Goal: Transaction & Acquisition: Purchase product/service

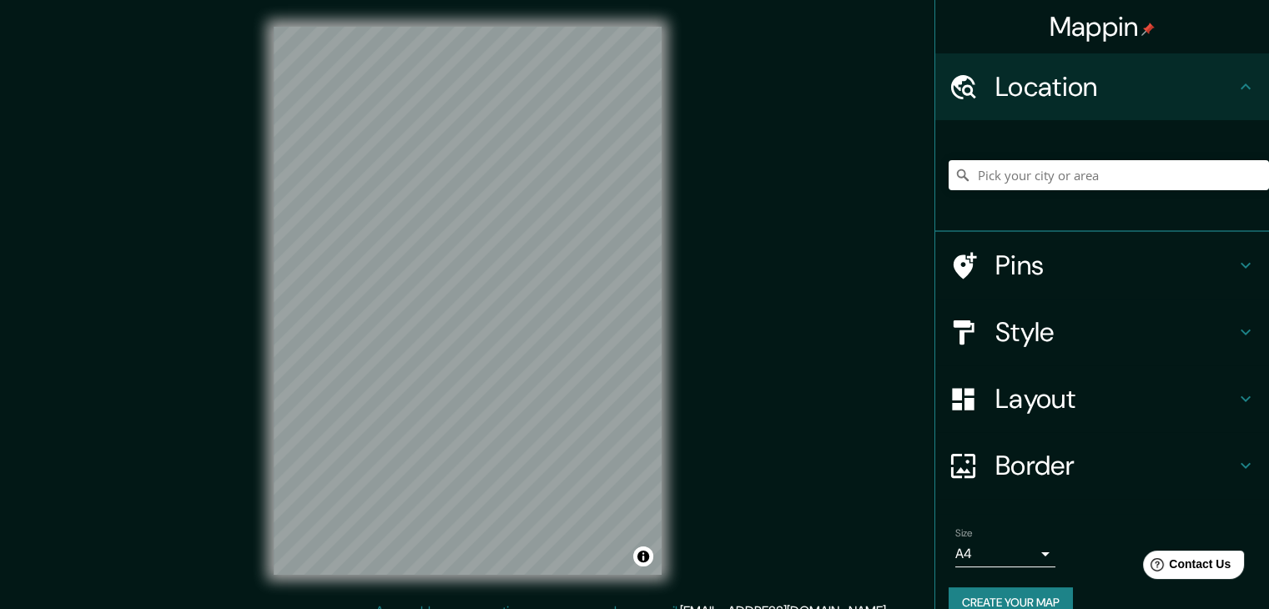
click at [1118, 28] on h4 "Mappin" at bounding box center [1102, 26] width 106 height 33
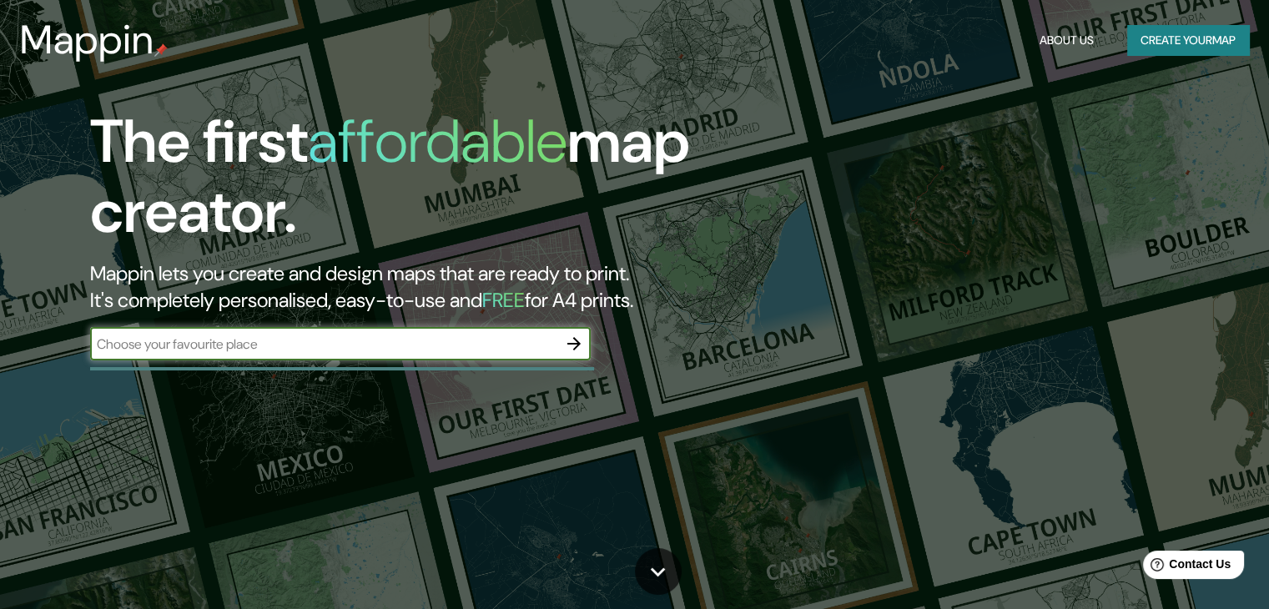
click at [308, 335] on input "text" at bounding box center [323, 344] width 467 height 19
type input "puerto vallemi"
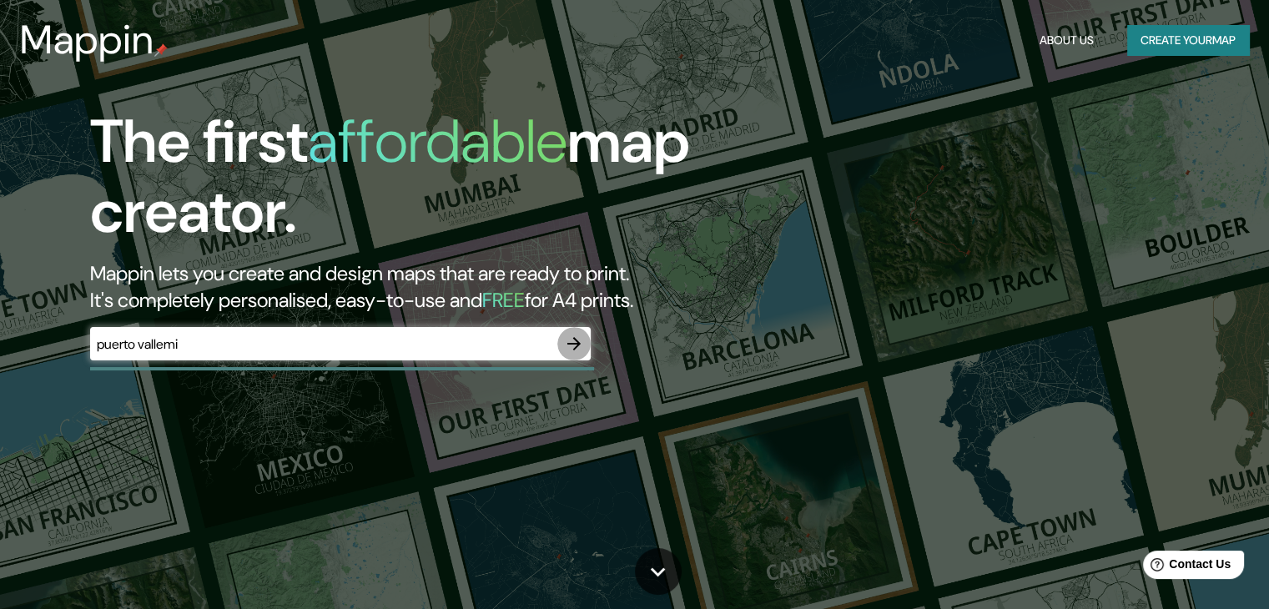
click at [566, 340] on icon "button" at bounding box center [574, 344] width 20 height 20
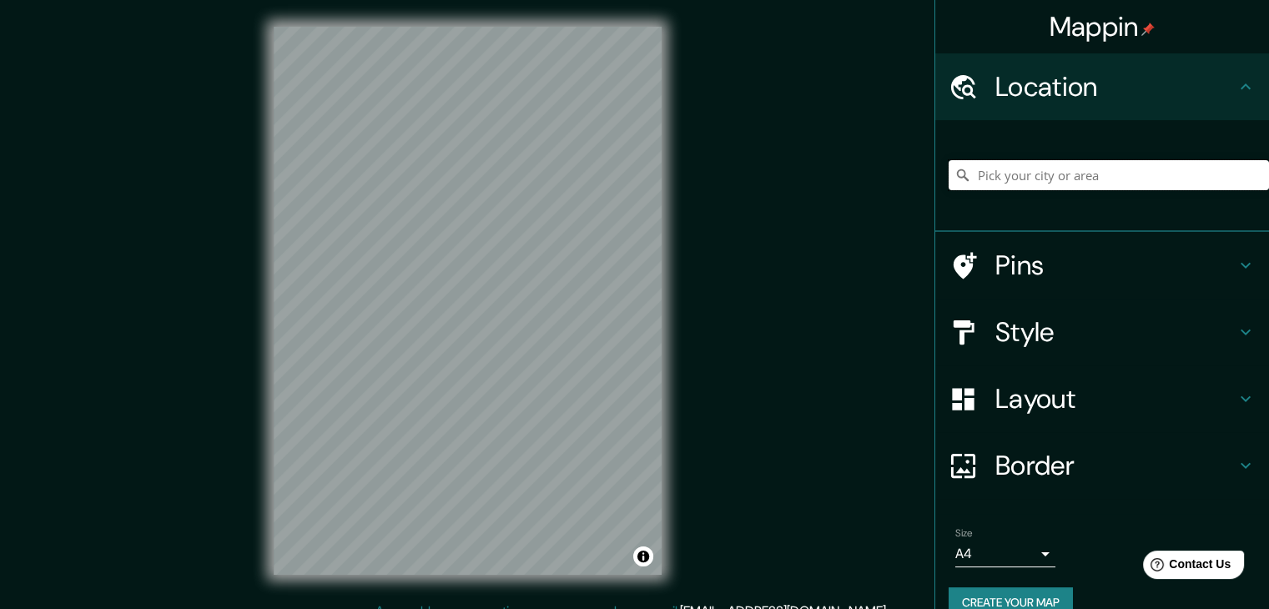
click at [1045, 171] on input "Pick your city or area" at bounding box center [1109, 175] width 320 height 30
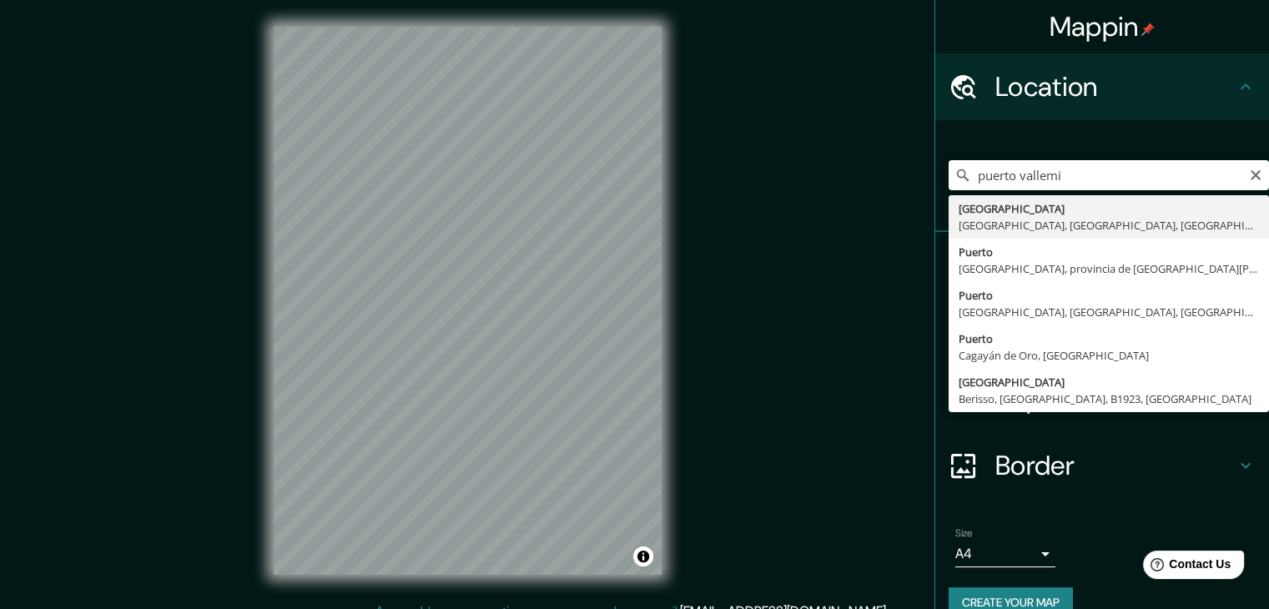
type input "[GEOGRAPHIC_DATA], [GEOGRAPHIC_DATA], [GEOGRAPHIC_DATA], [GEOGRAPHIC_DATA]"
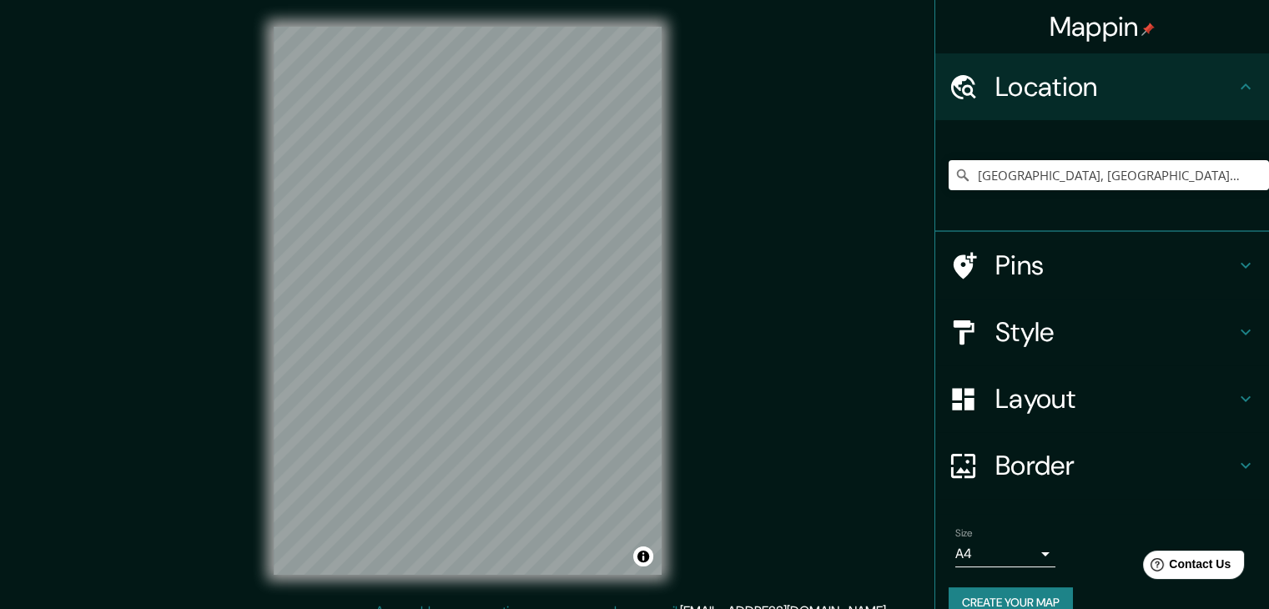
click at [1063, 268] on h4 "Pins" at bounding box center [1115, 265] width 240 height 33
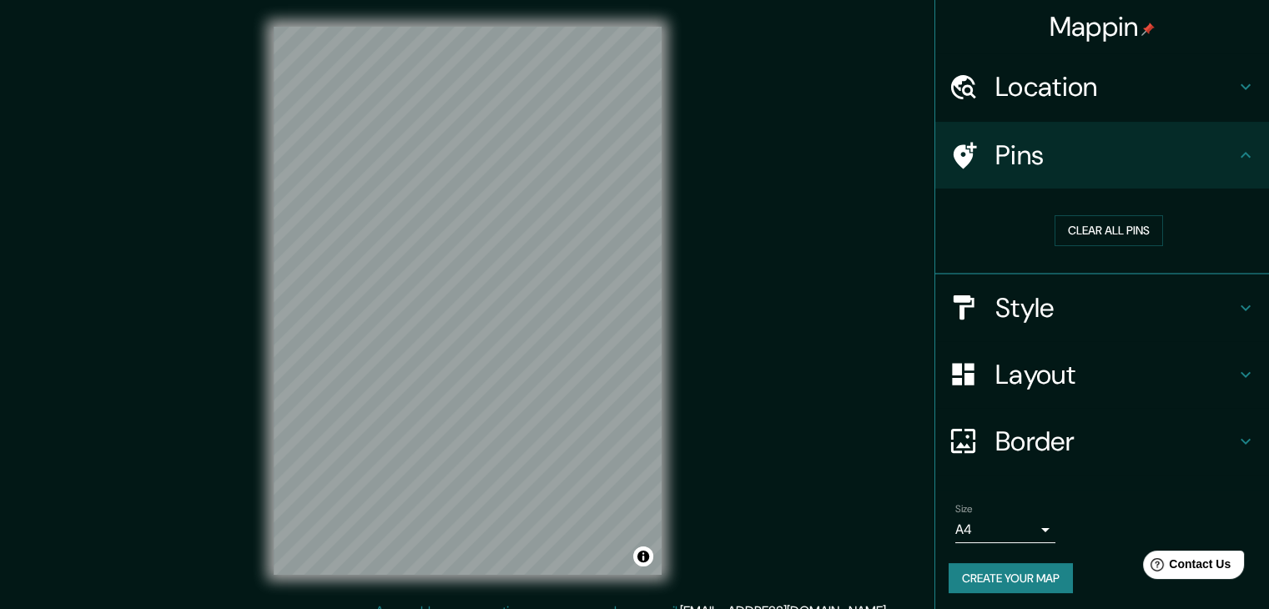
click at [1021, 298] on h4 "Style" at bounding box center [1115, 307] width 240 height 33
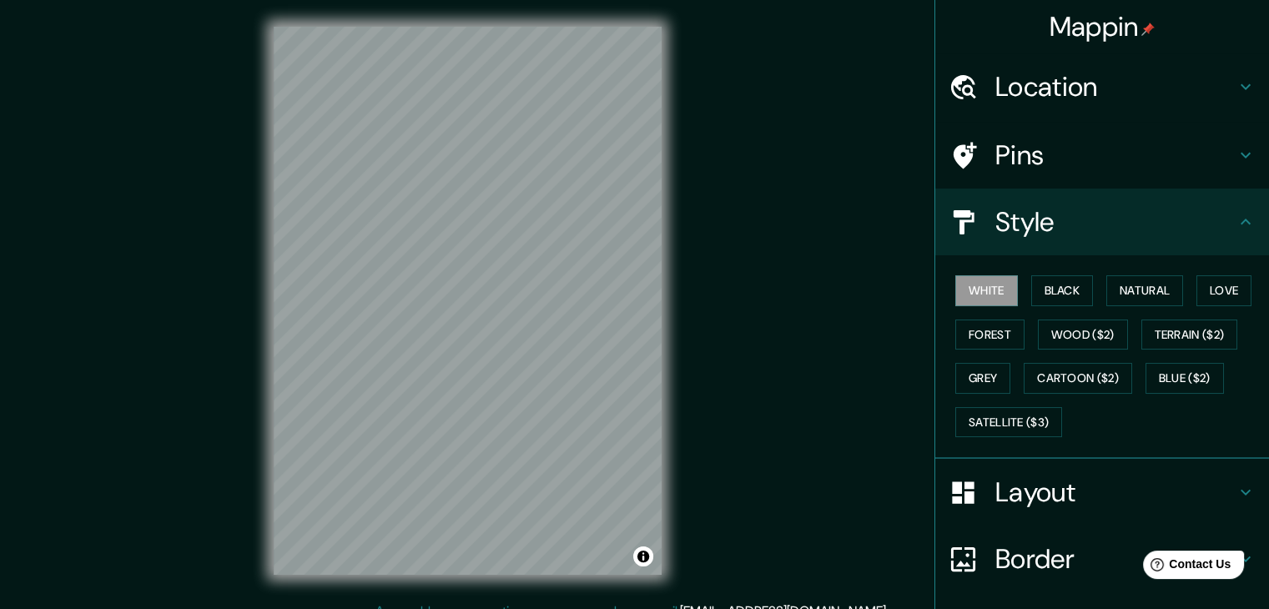
click at [1046, 495] on h4 "Layout" at bounding box center [1115, 492] width 240 height 33
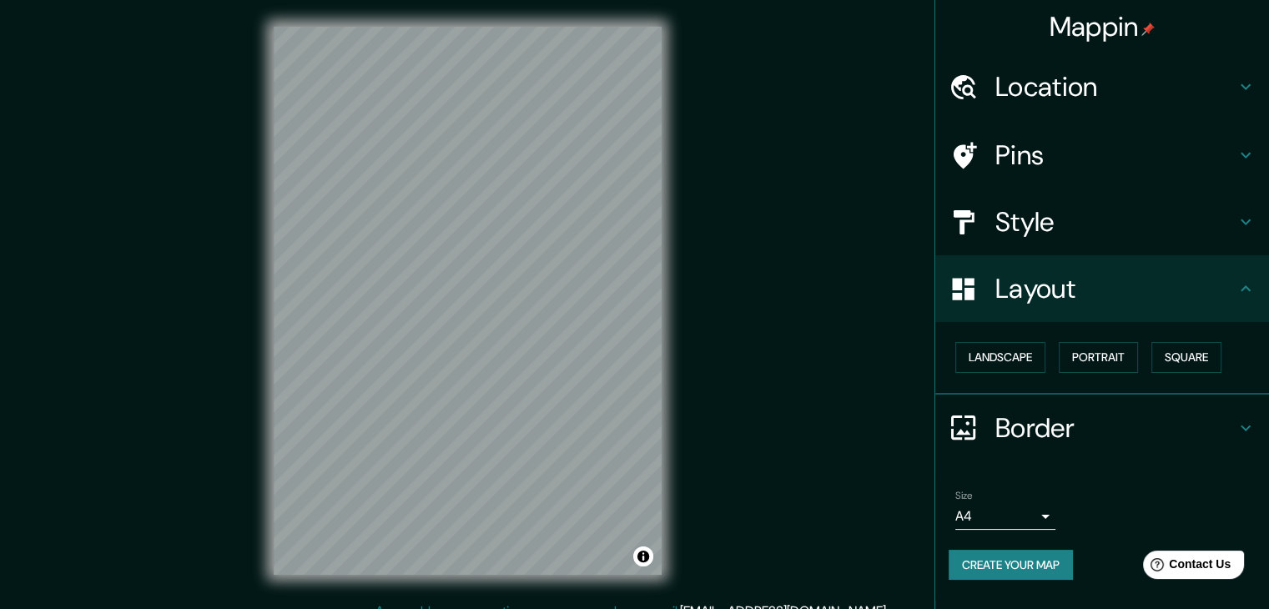
scroll to position [19, 0]
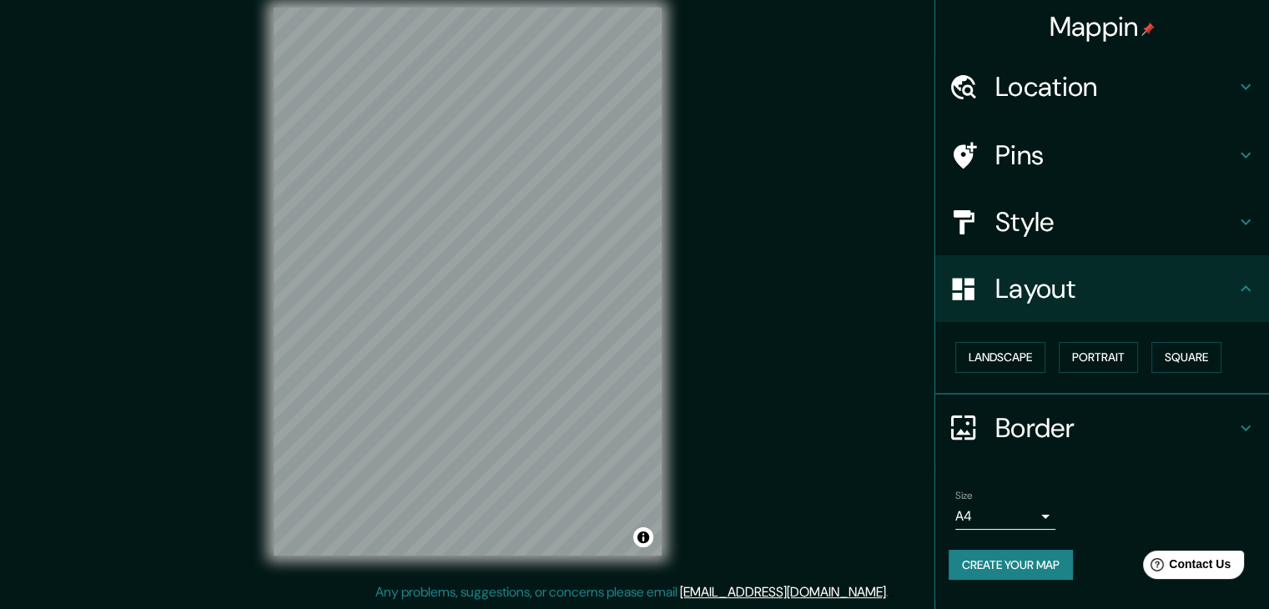
click at [1083, 424] on h4 "Border" at bounding box center [1115, 427] width 240 height 33
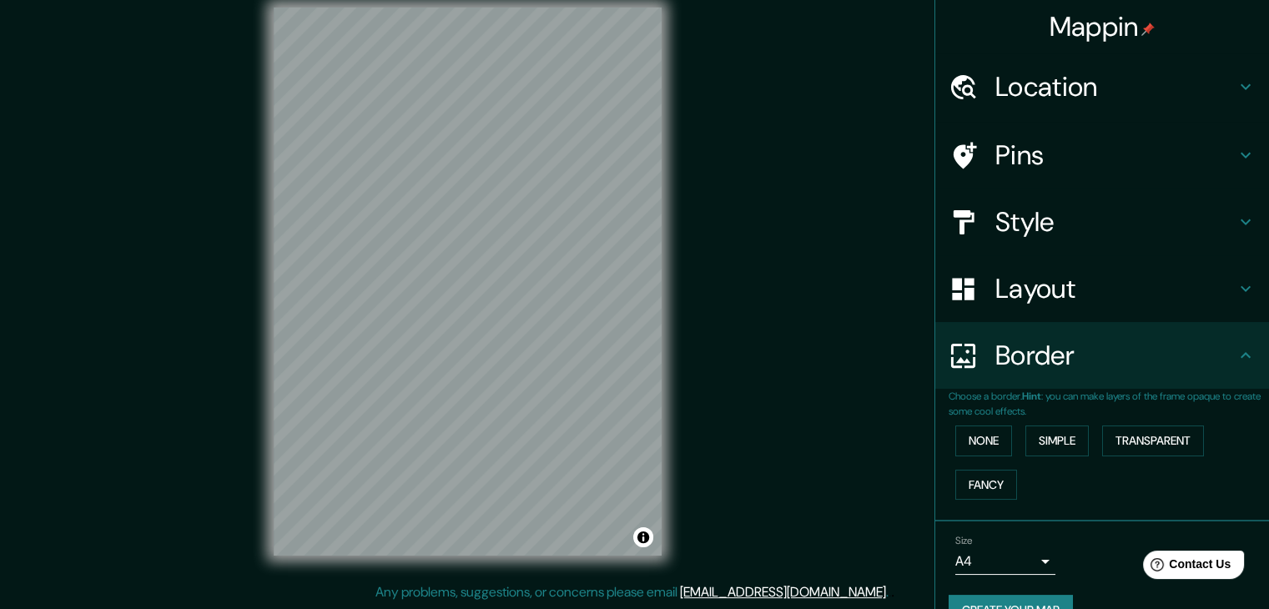
click at [1080, 363] on h4 "Border" at bounding box center [1115, 355] width 240 height 33
click at [1059, 438] on button "Simple" at bounding box center [1056, 440] width 63 height 31
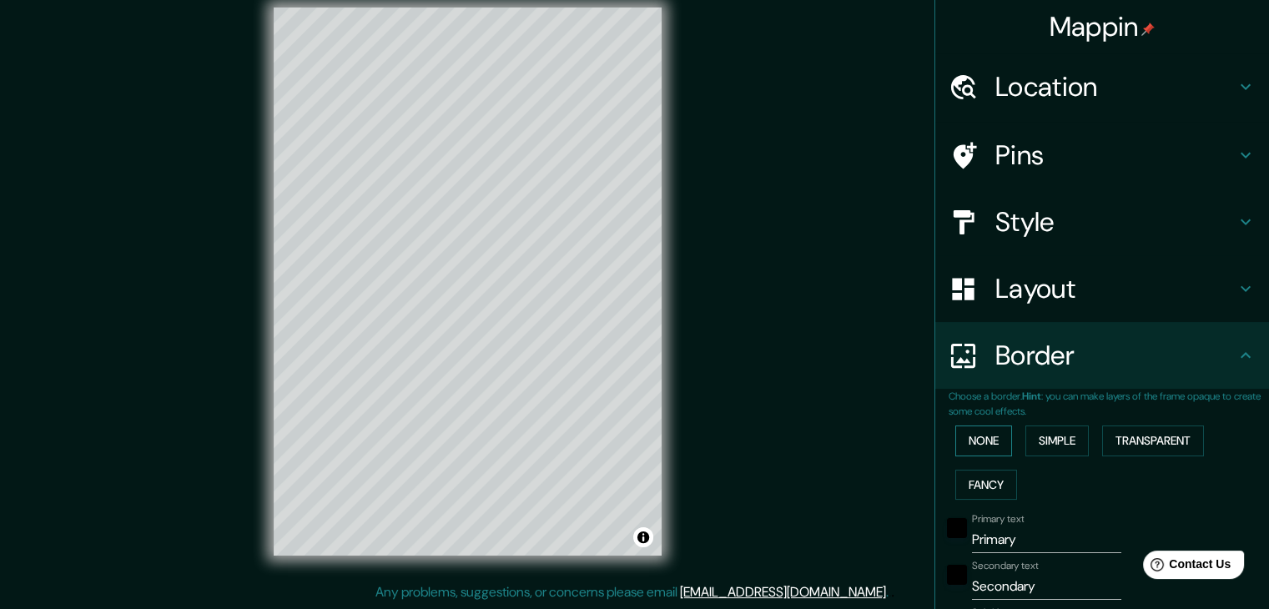
click at [982, 435] on button "None" at bounding box center [983, 440] width 57 height 31
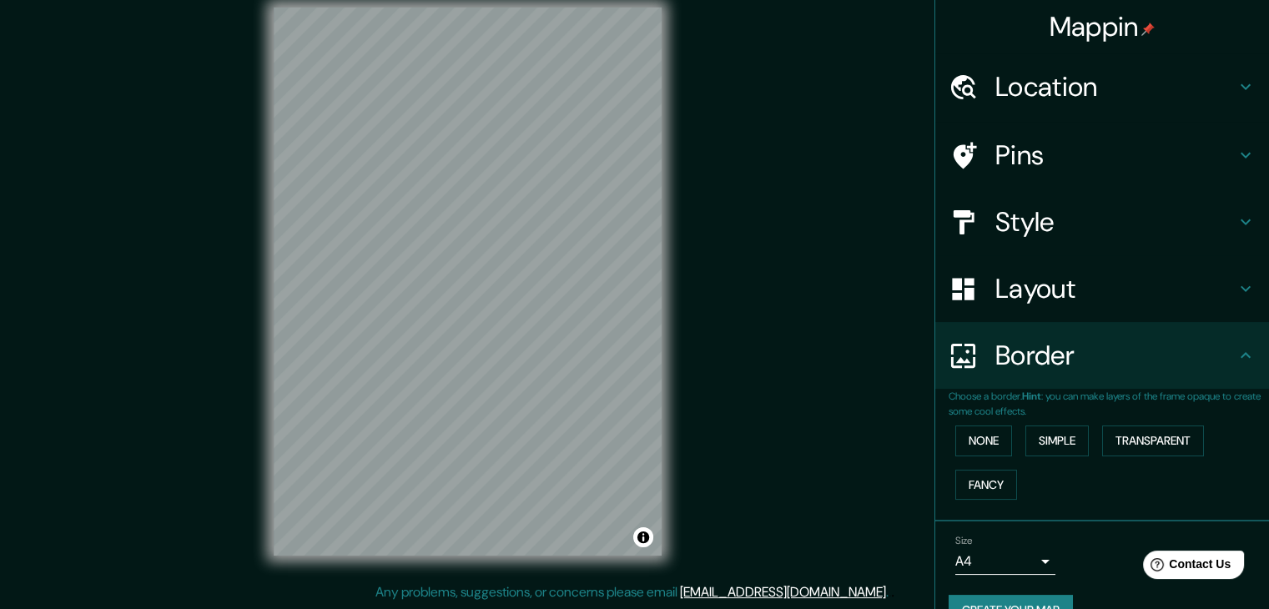
click at [1020, 301] on h4 "Layout" at bounding box center [1115, 288] width 240 height 33
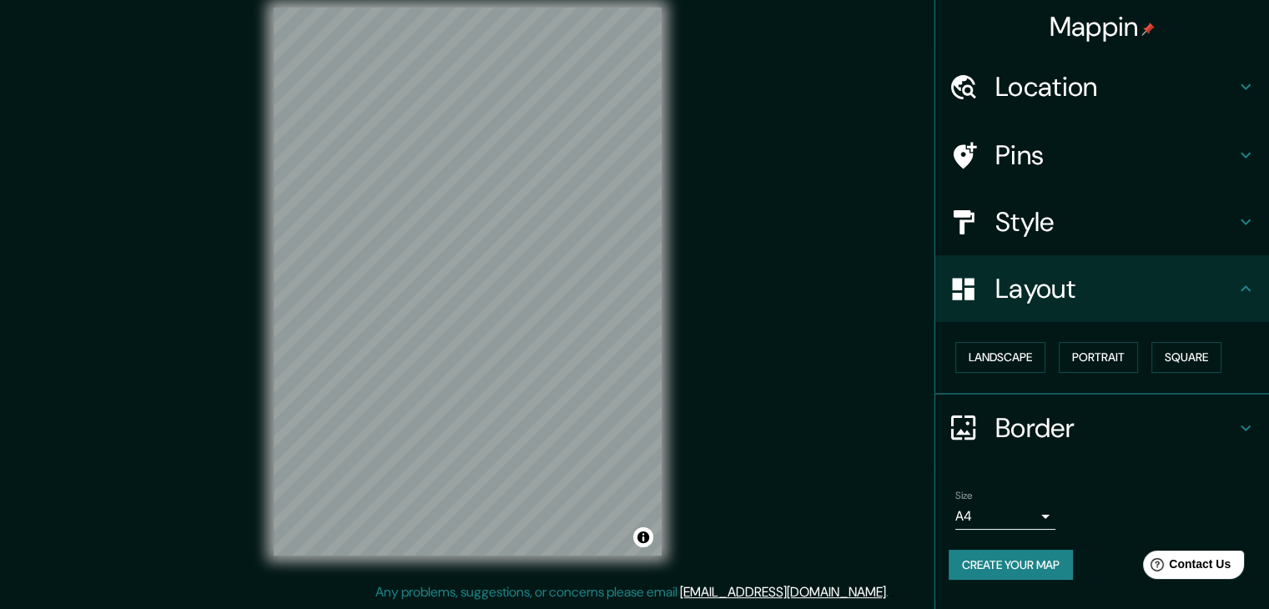
click at [1049, 89] on h4 "Location" at bounding box center [1115, 86] width 240 height 33
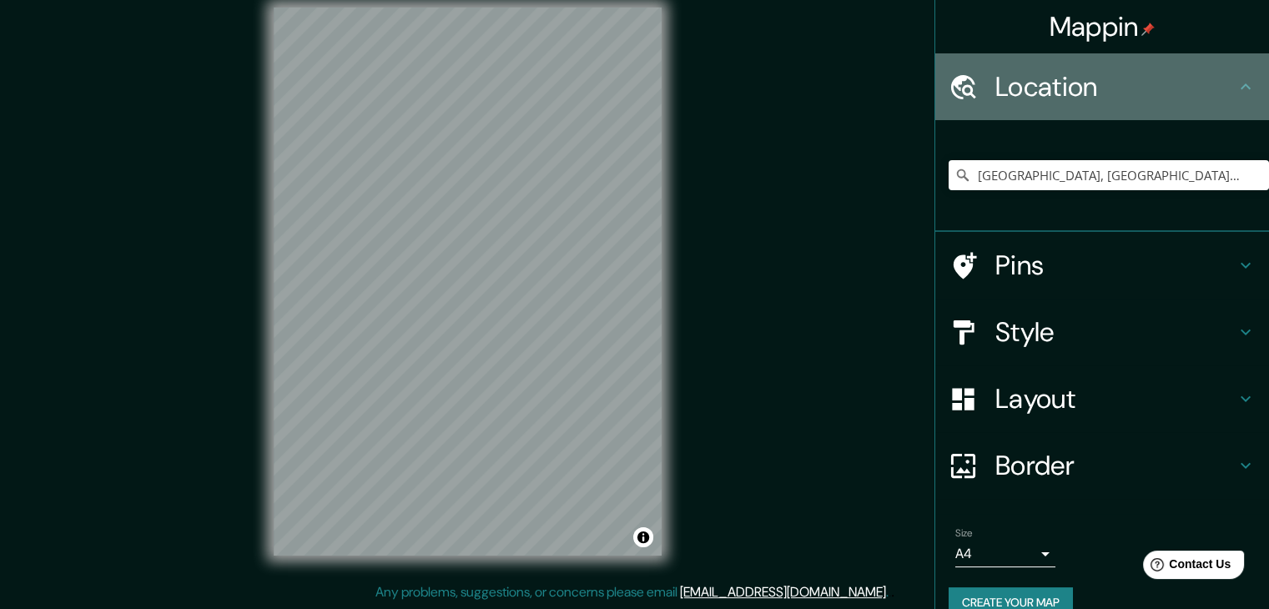
click at [1049, 89] on h4 "Location" at bounding box center [1115, 86] width 240 height 33
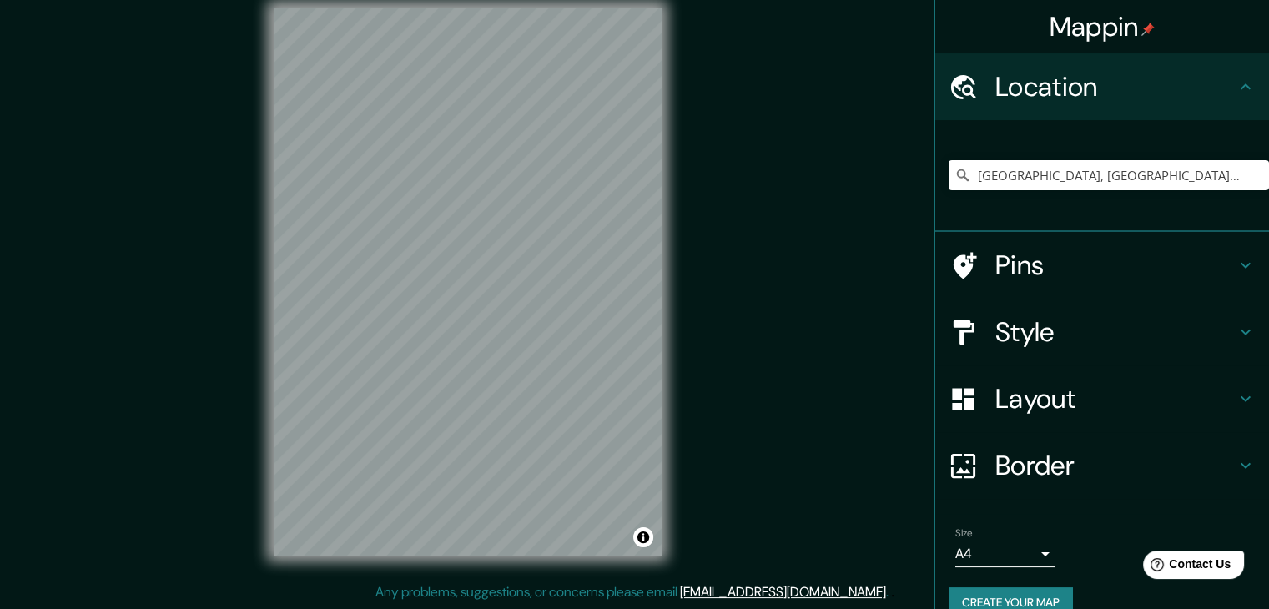
scroll to position [28, 0]
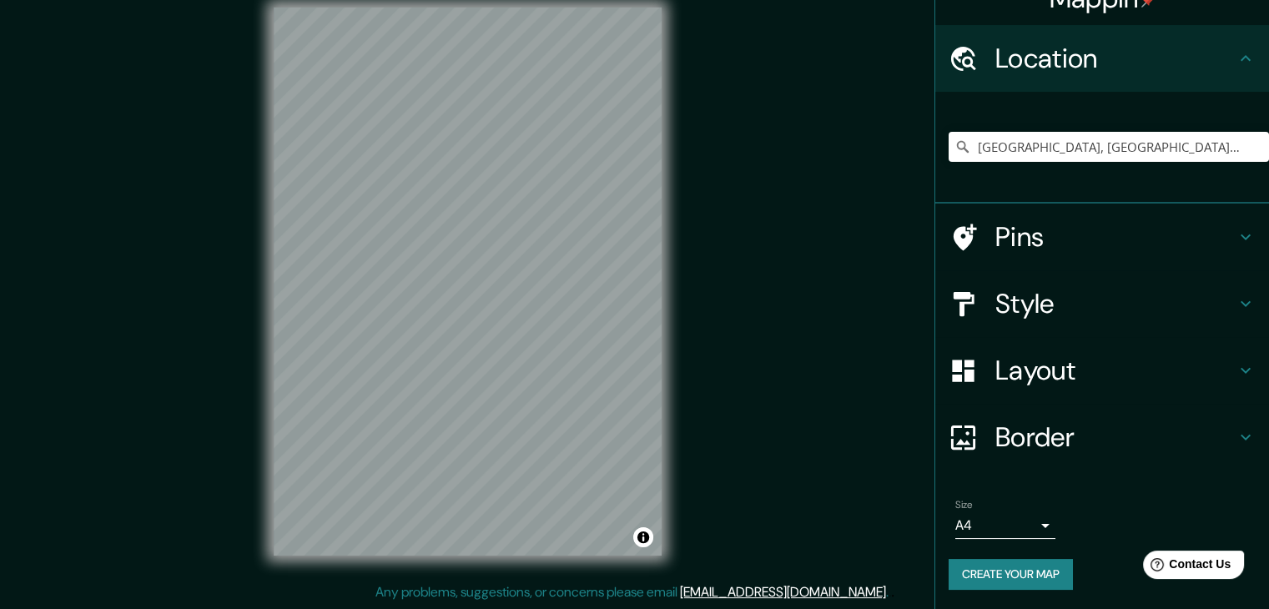
click at [1044, 386] on h4 "Layout" at bounding box center [1115, 370] width 240 height 33
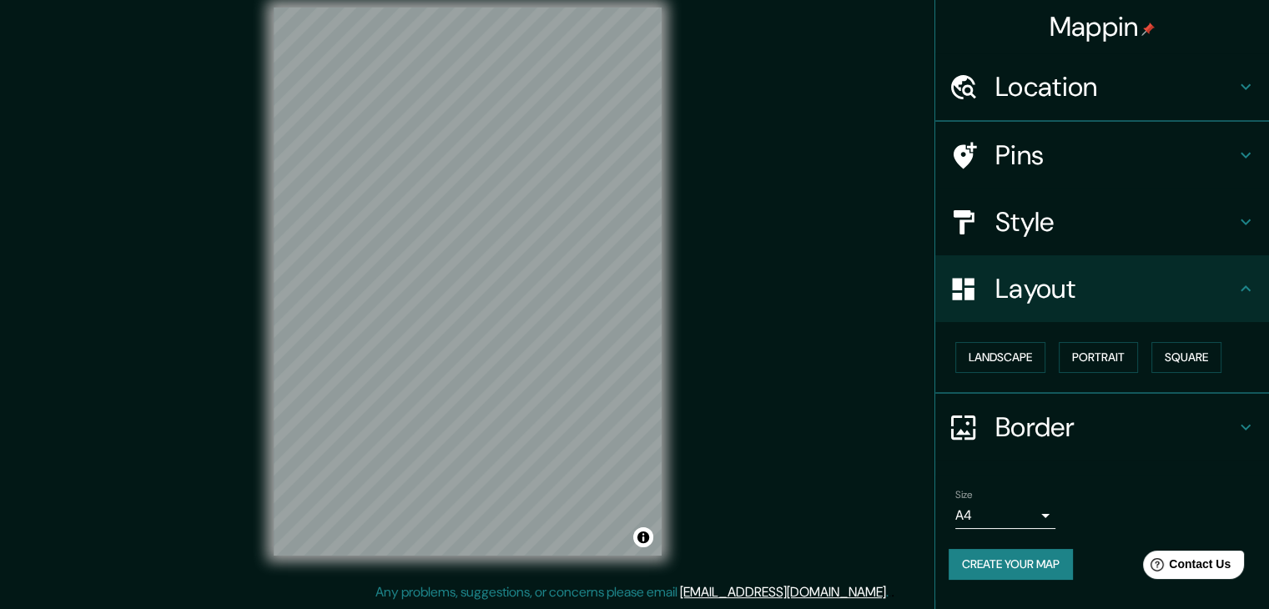
scroll to position [0, 0]
click at [1011, 361] on button "Landscape" at bounding box center [1000, 357] width 90 height 31
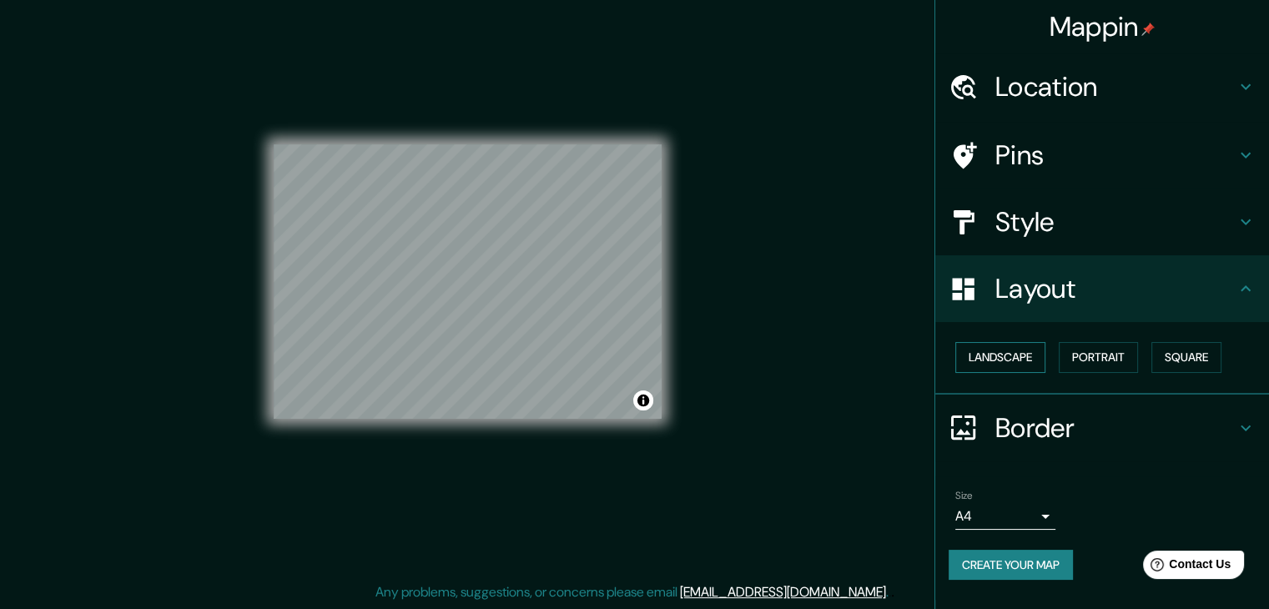
click at [1024, 358] on button "Landscape" at bounding box center [1000, 357] width 90 height 31
click at [1095, 357] on button "Portrait" at bounding box center [1098, 357] width 79 height 31
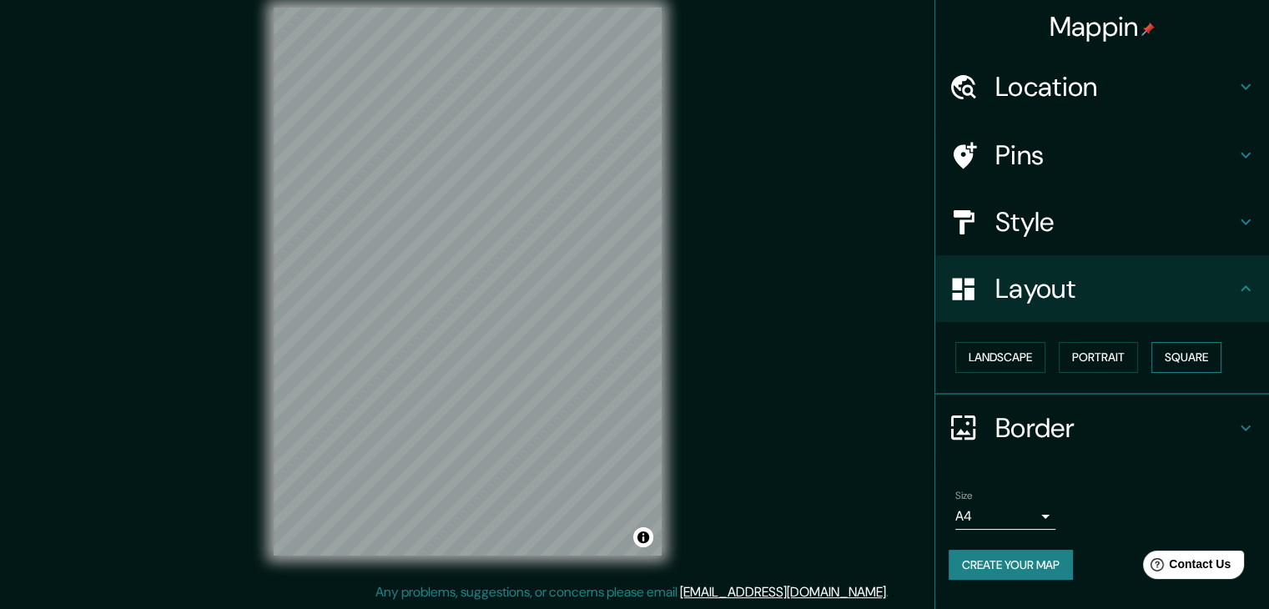
click at [1178, 348] on button "Square" at bounding box center [1186, 357] width 70 height 31
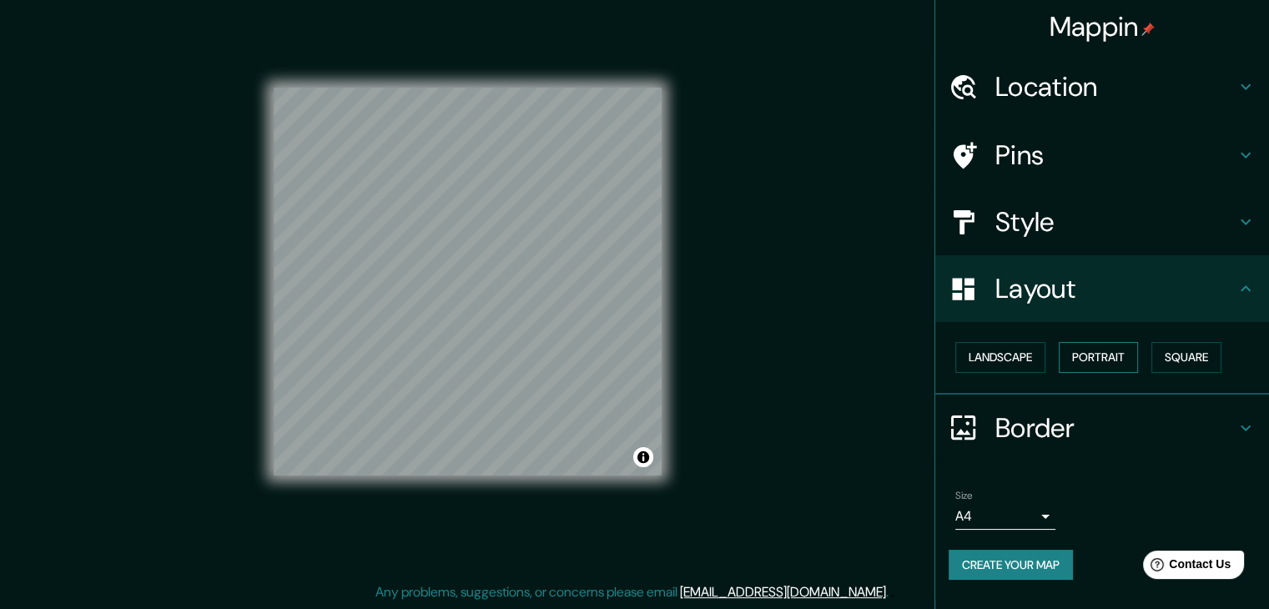
click at [1100, 351] on button "Portrait" at bounding box center [1098, 357] width 79 height 31
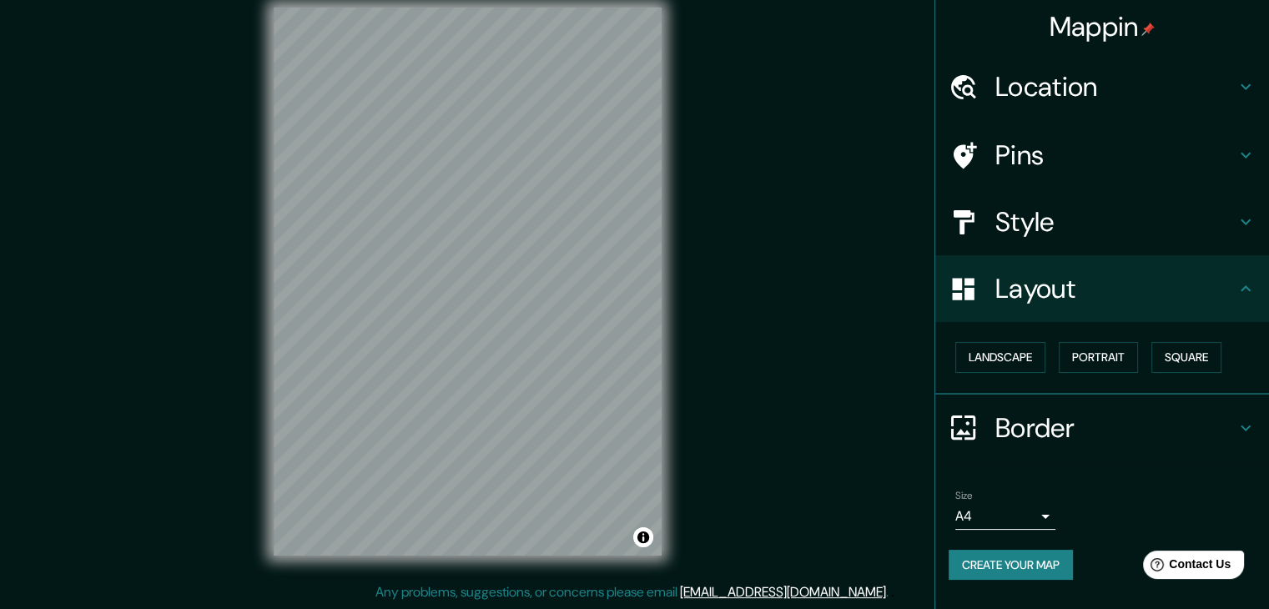
click at [1049, 229] on h4 "Style" at bounding box center [1115, 221] width 240 height 33
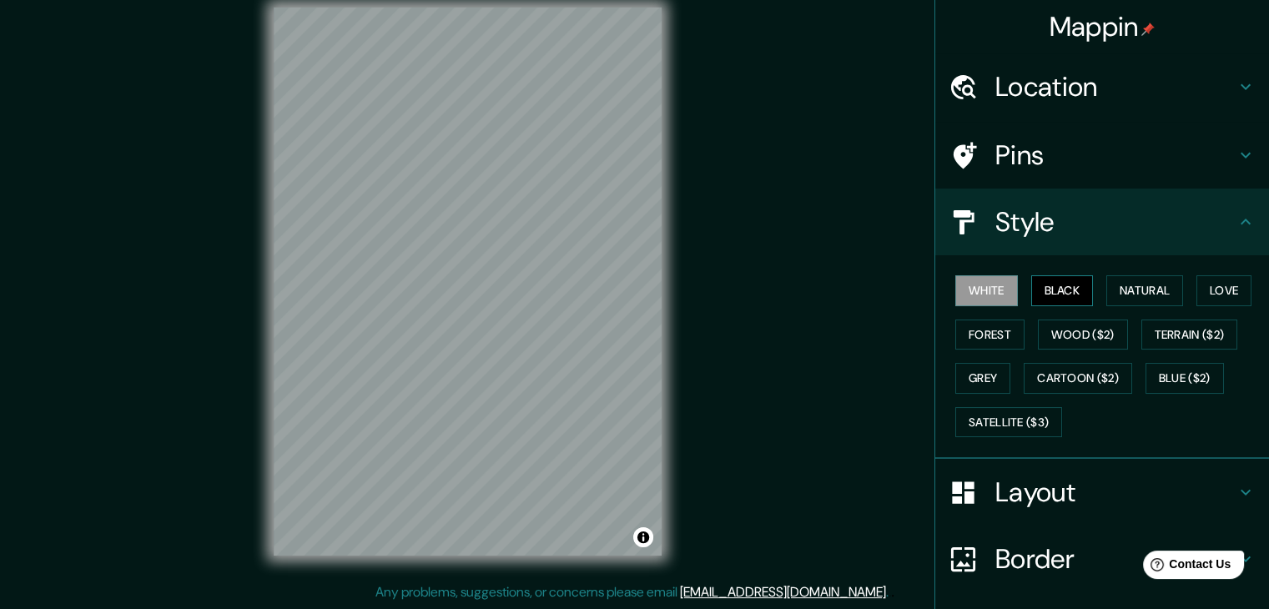
click at [1048, 288] on button "Black" at bounding box center [1062, 290] width 63 height 31
click at [1125, 298] on button "Natural" at bounding box center [1144, 290] width 77 height 31
click at [1181, 289] on div "White Black Natural Love Forest Wood ($2) Terrain ($2) Grey Cartoon ($2) Blue (…" at bounding box center [1109, 356] width 320 height 175
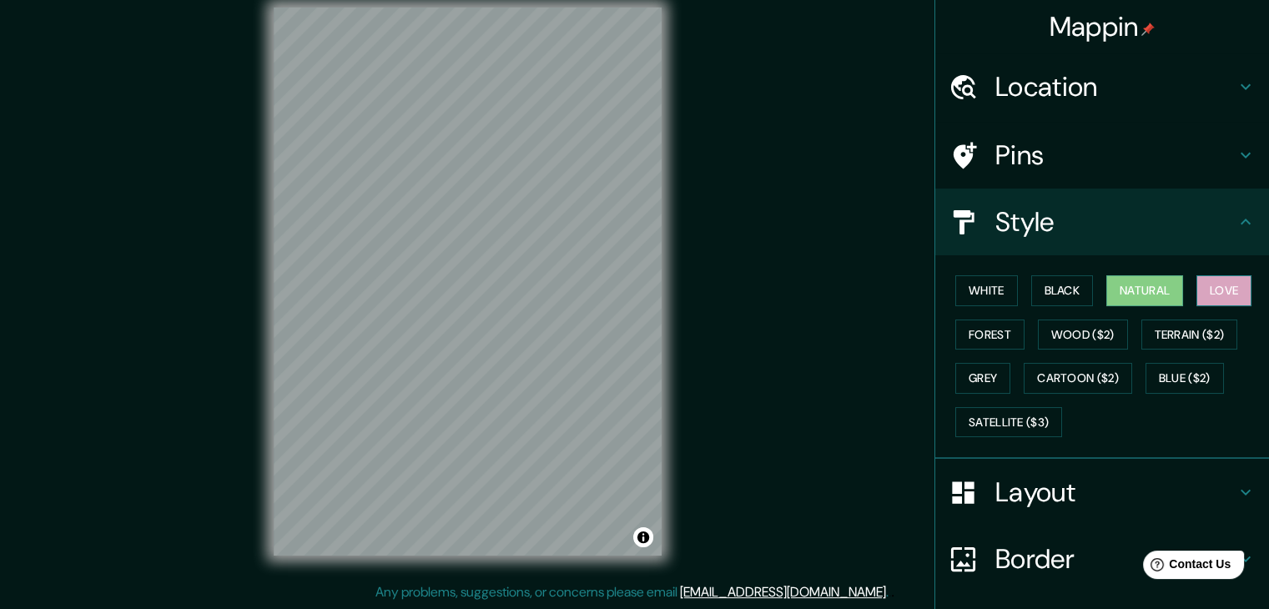
click at [1210, 294] on button "Love" at bounding box center [1223, 290] width 55 height 31
click at [1054, 331] on button "Wood ($2)" at bounding box center [1083, 335] width 90 height 31
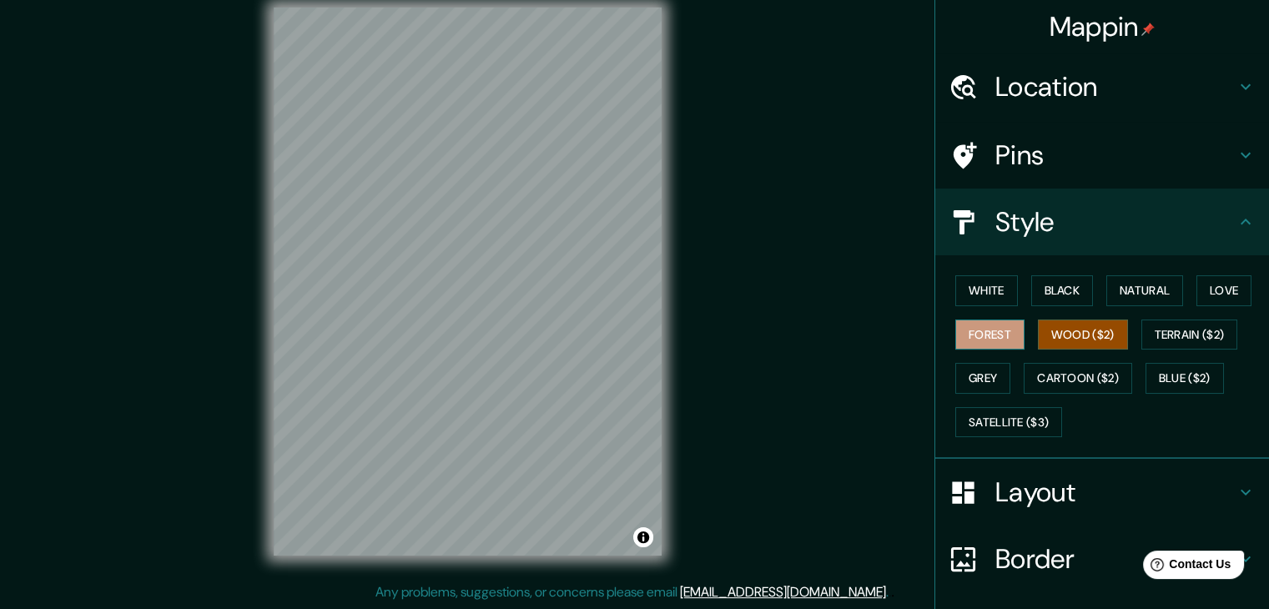
click at [986, 330] on button "Forest" at bounding box center [989, 335] width 69 height 31
click at [1149, 288] on button "Natural" at bounding box center [1144, 290] width 77 height 31
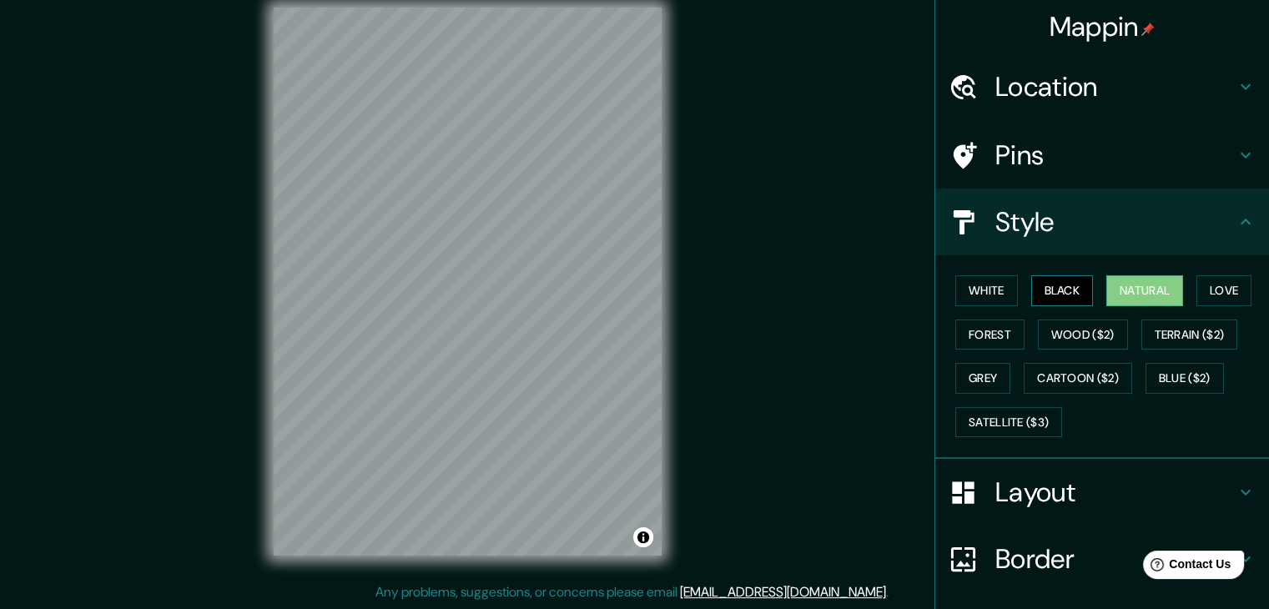
click at [1069, 289] on button "Black" at bounding box center [1062, 290] width 63 height 31
click at [1125, 294] on button "Natural" at bounding box center [1144, 290] width 77 height 31
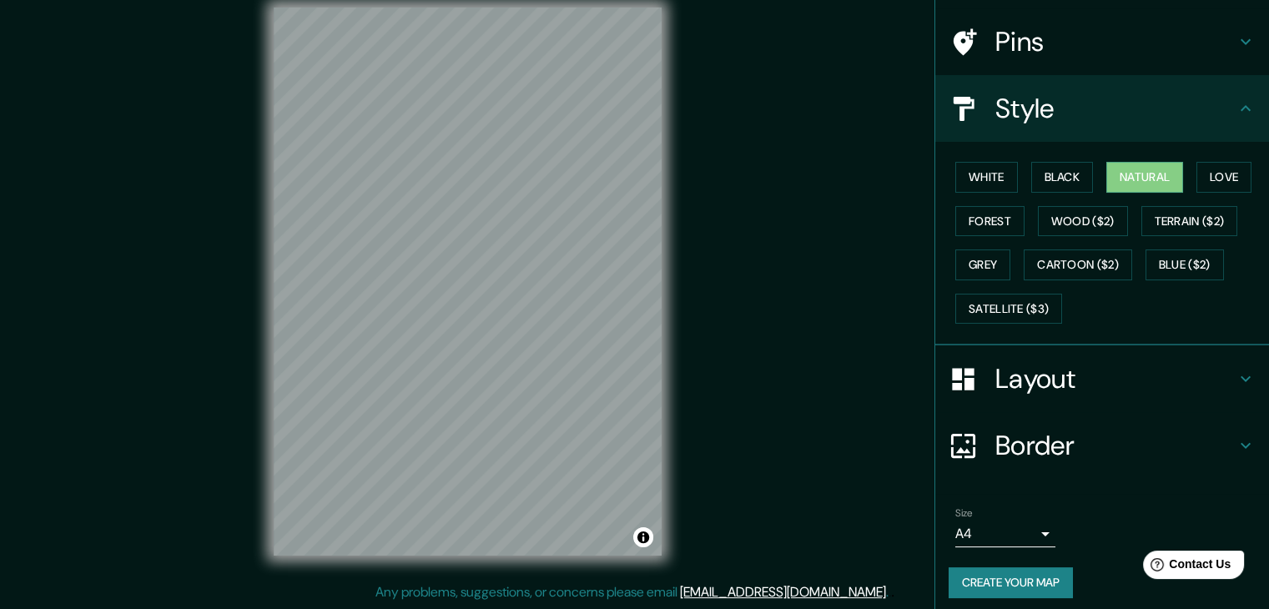
scroll to position [120, 0]
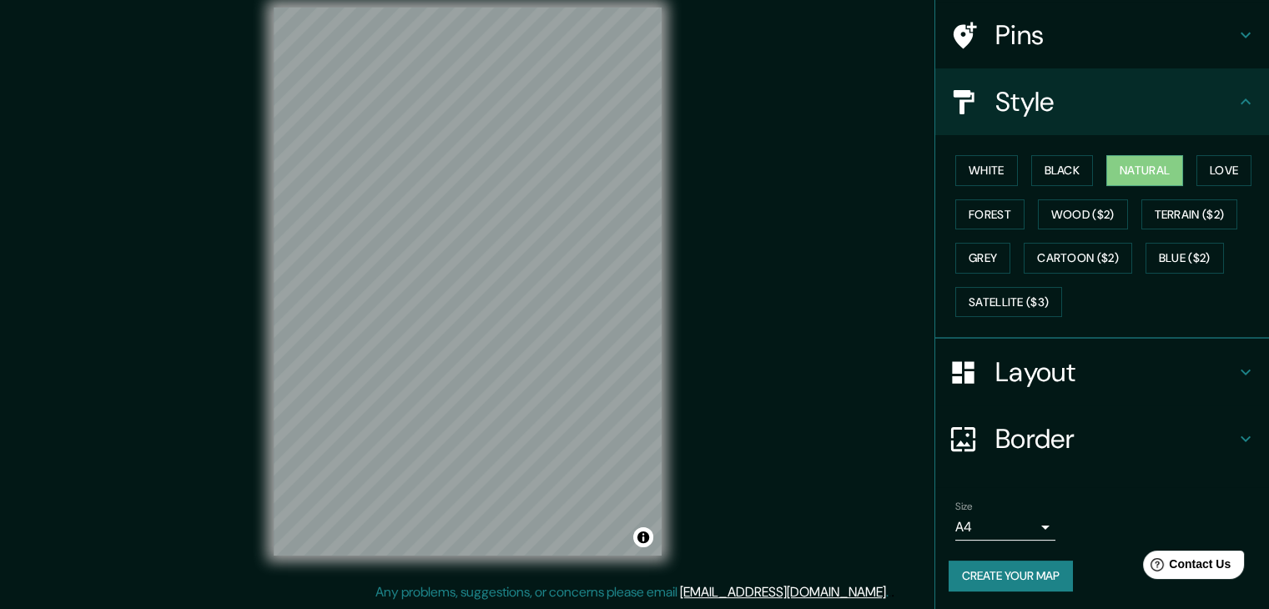
click at [1023, 572] on button "Create your map" at bounding box center [1011, 576] width 124 height 31
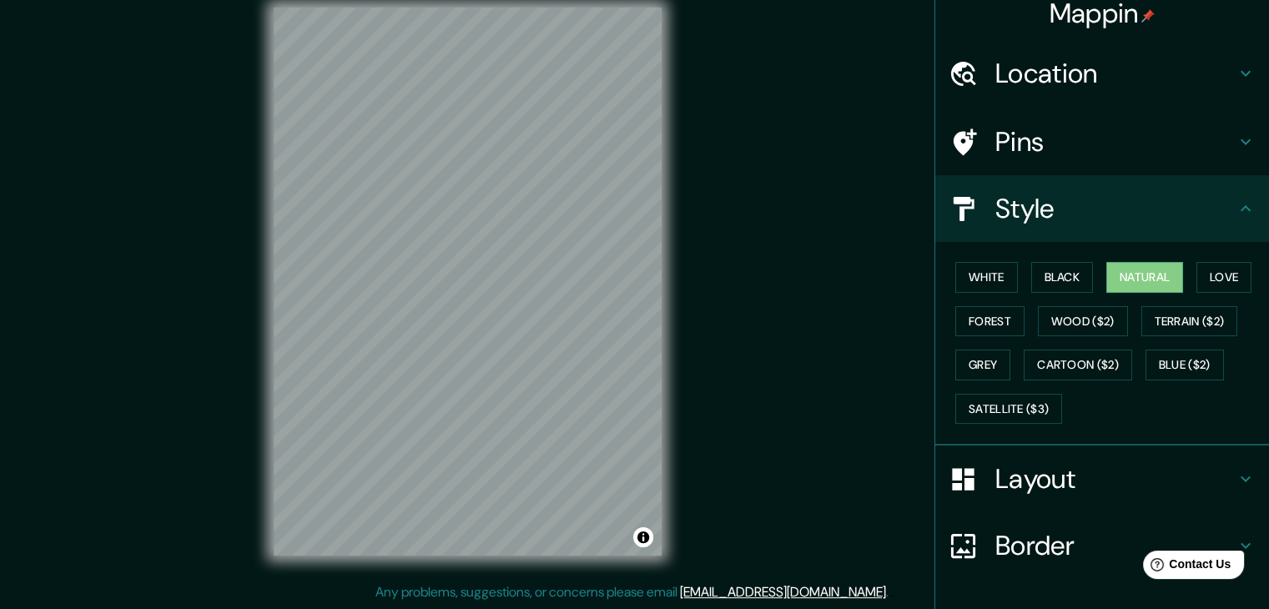
scroll to position [0, 0]
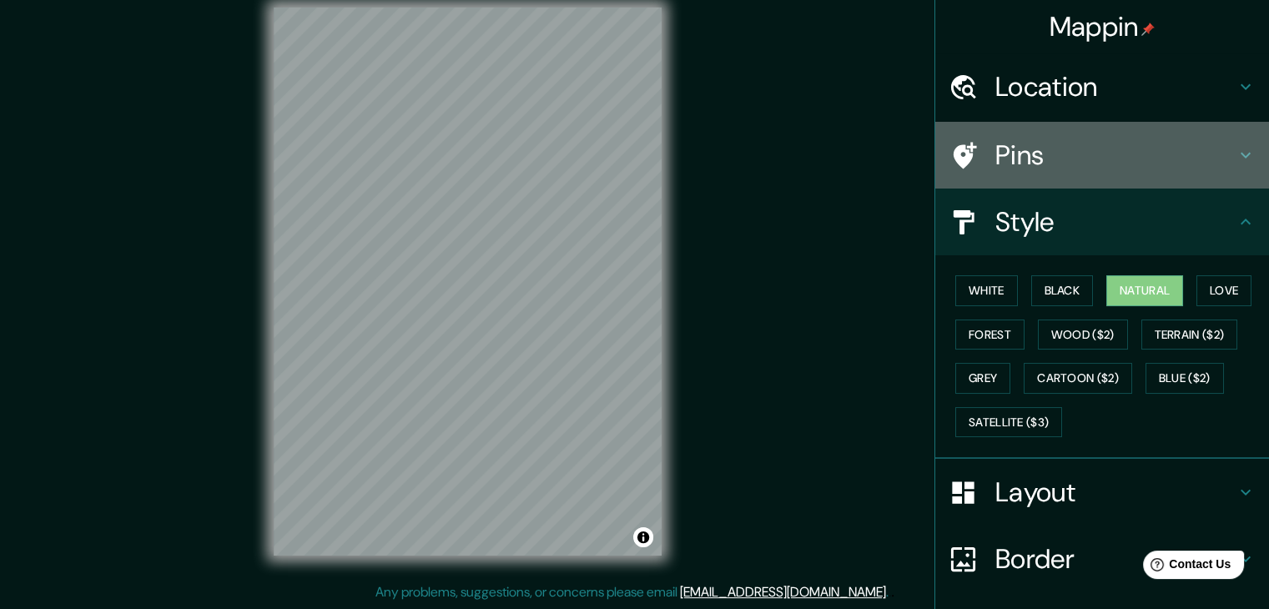
click at [1059, 171] on div "Pins" at bounding box center [1102, 155] width 334 height 67
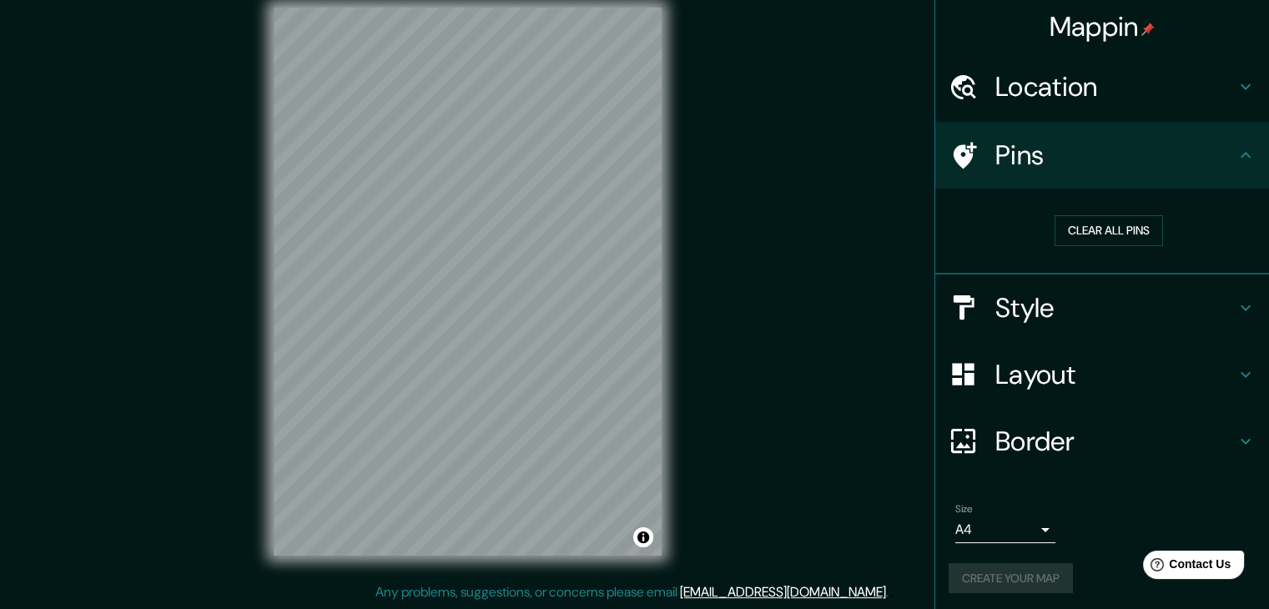
click at [1059, 171] on div "Pins" at bounding box center [1102, 155] width 334 height 67
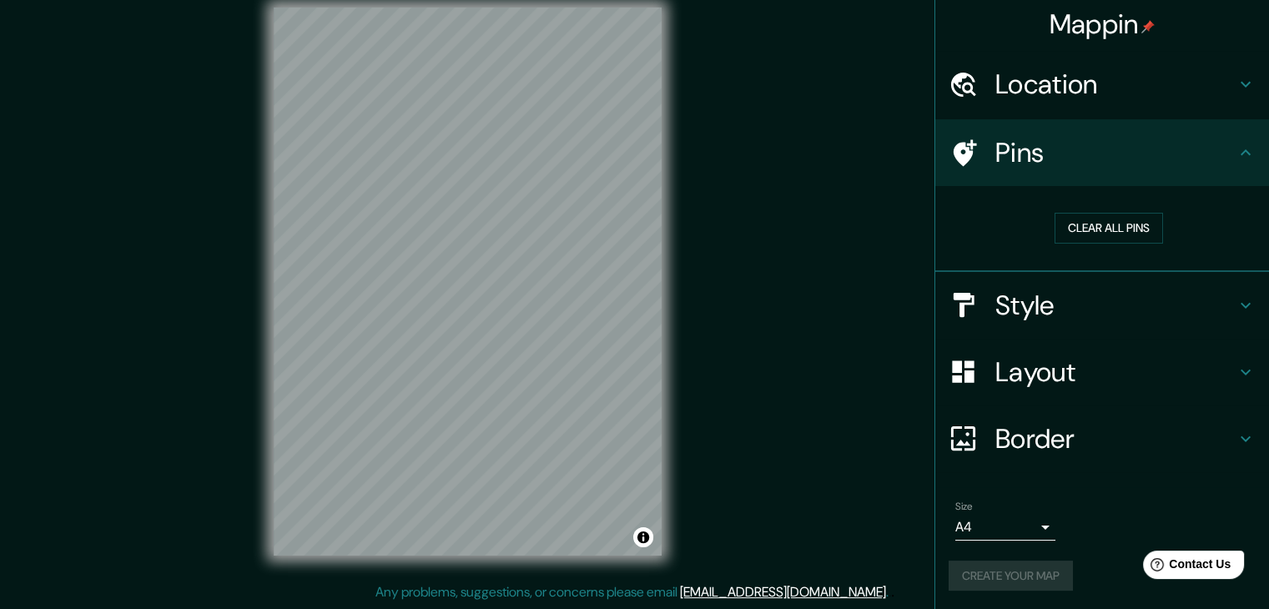
scroll to position [3, 0]
click at [1004, 576] on div "Create your map" at bounding box center [1102, 575] width 307 height 31
click at [1003, 525] on body "Mappin Location [GEOGRAPHIC_DATA], [GEOGRAPHIC_DATA], [GEOGRAPHIC_DATA], [GEOGR…" at bounding box center [634, 285] width 1269 height 609
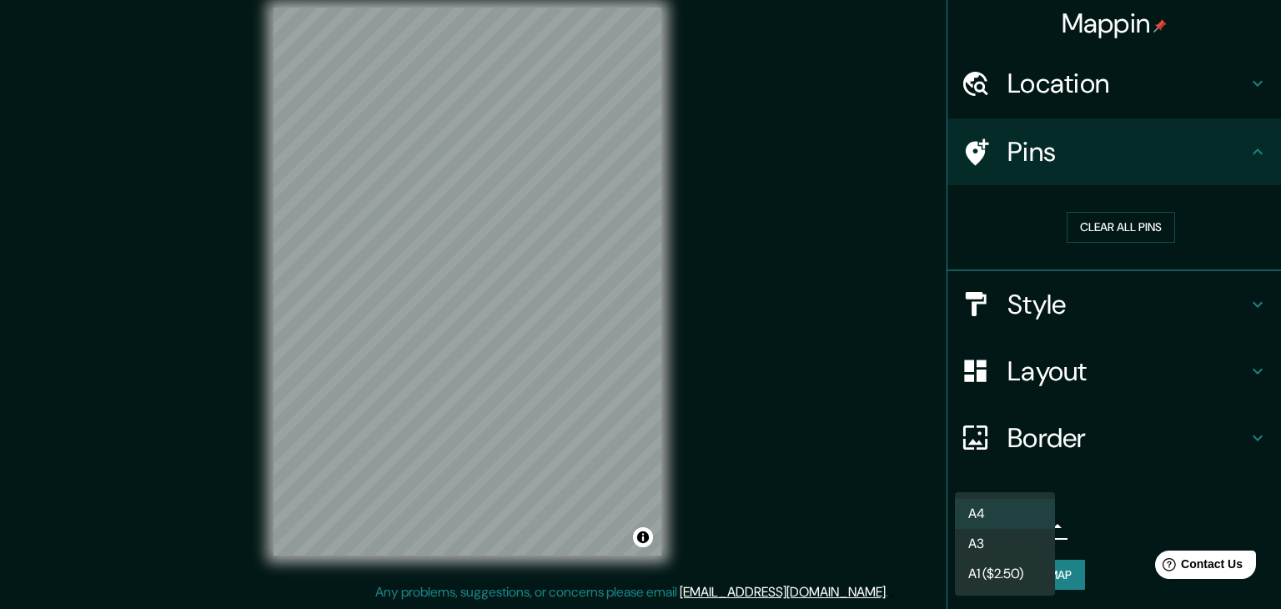
click at [1191, 450] on div at bounding box center [640, 304] width 1281 height 609
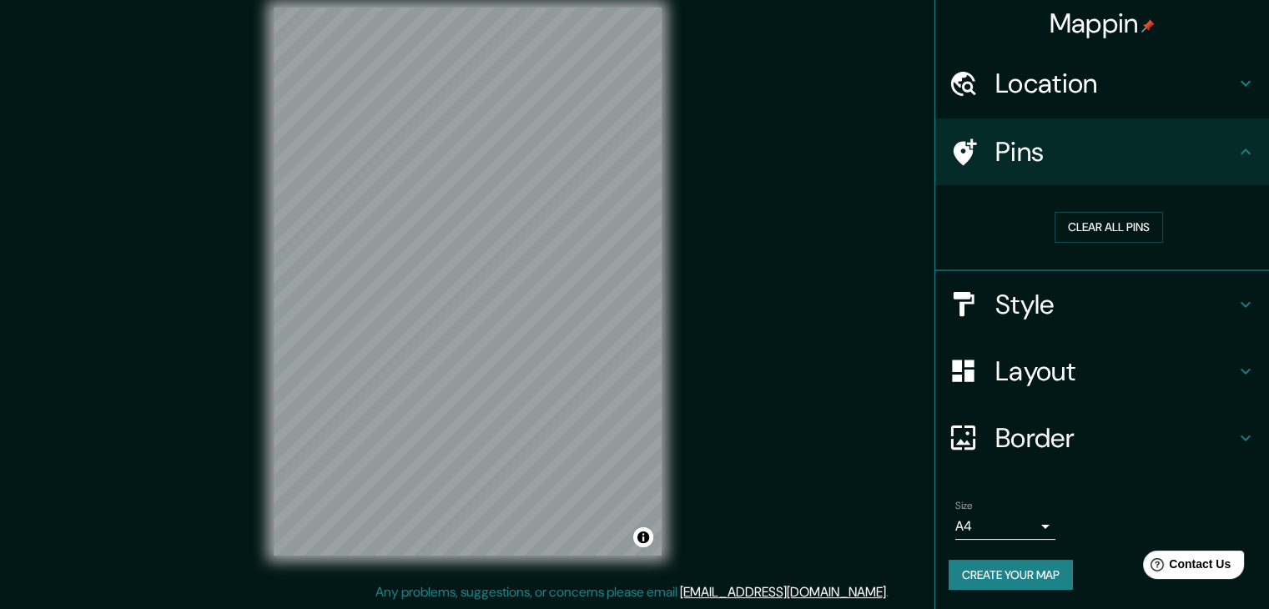
click at [1039, 575] on button "Create your map" at bounding box center [1011, 575] width 124 height 31
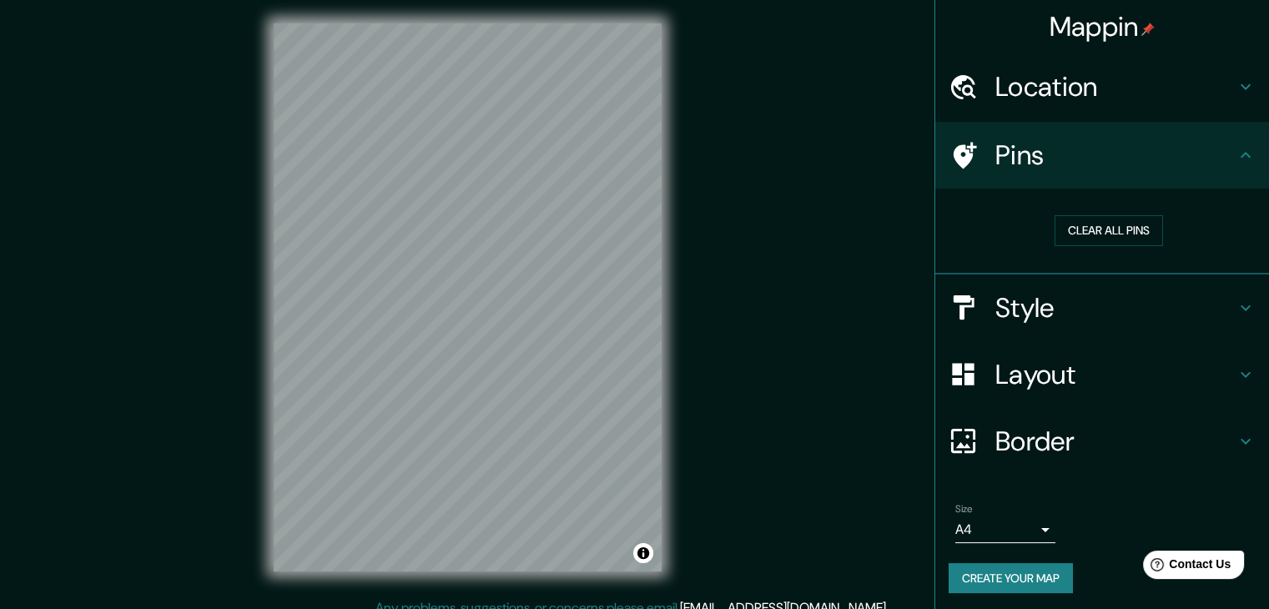
scroll to position [19, 0]
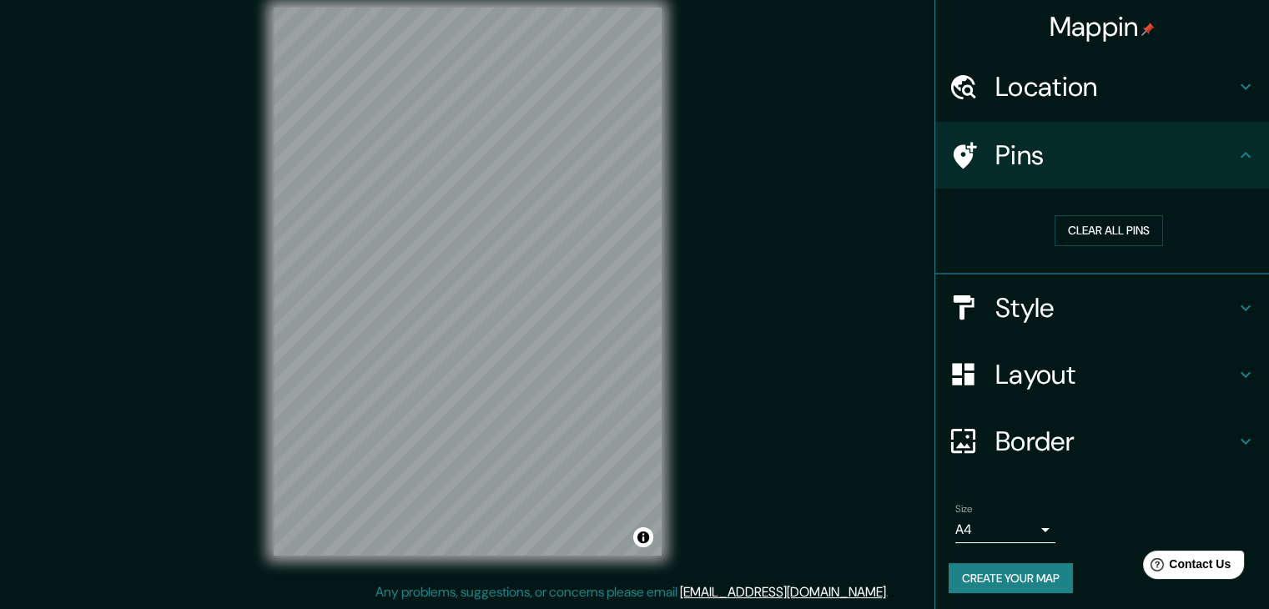
click at [1106, 164] on h4 "Pins" at bounding box center [1115, 154] width 240 height 33
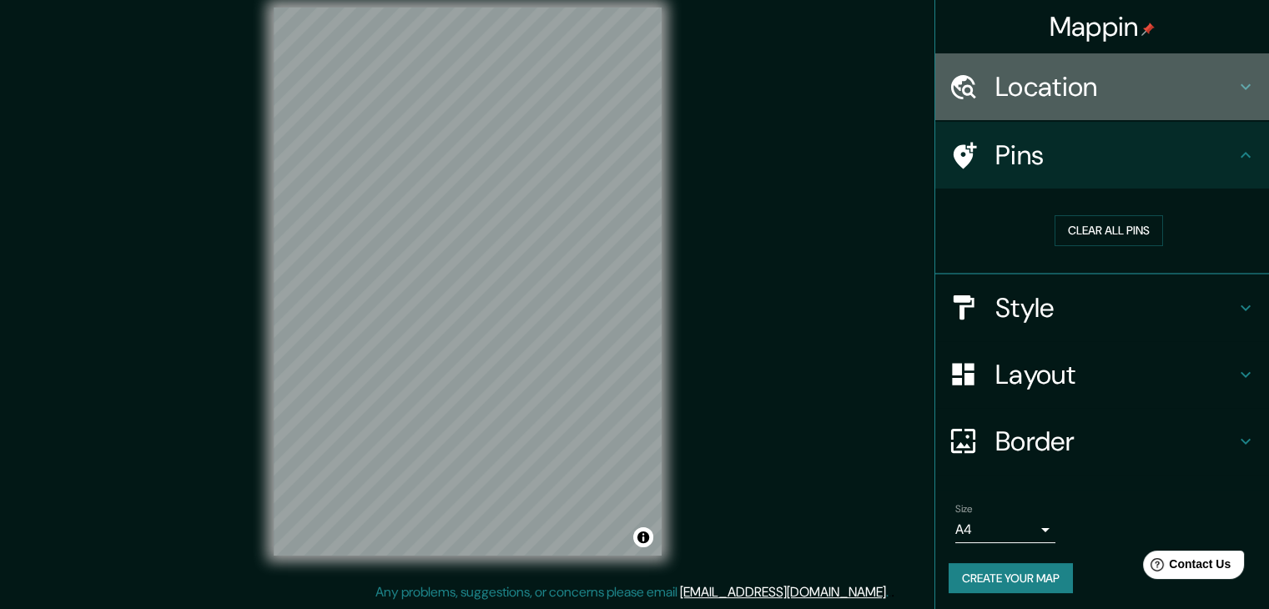
click at [1107, 97] on h4 "Location" at bounding box center [1115, 86] width 240 height 33
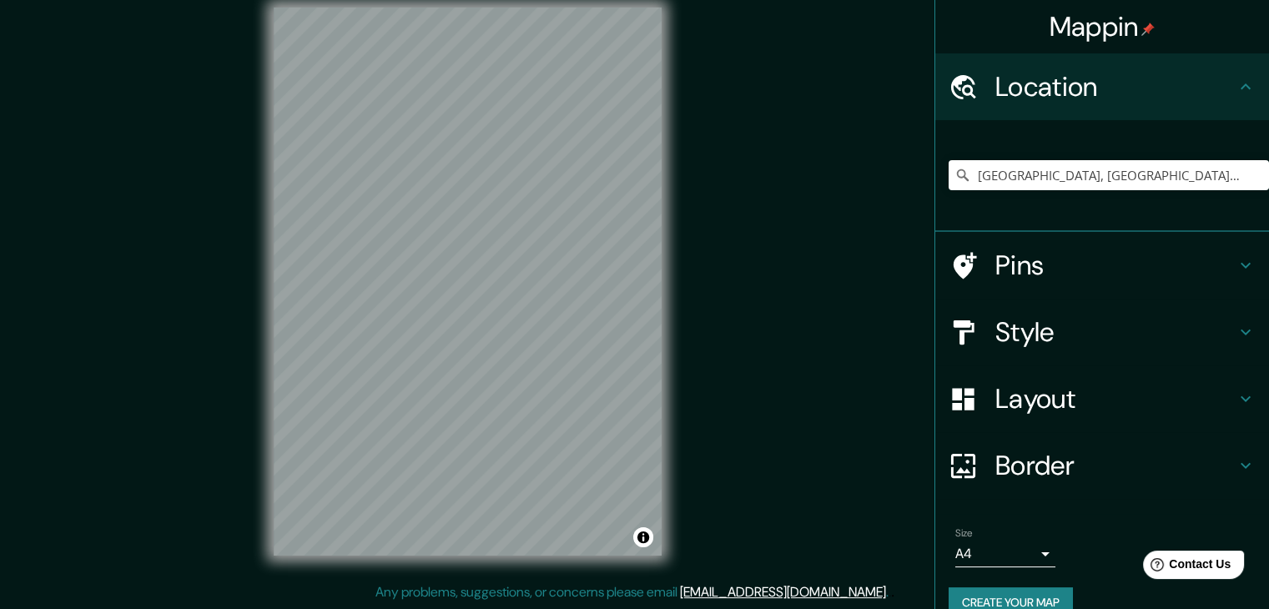
click at [1115, 101] on h4 "Location" at bounding box center [1115, 86] width 240 height 33
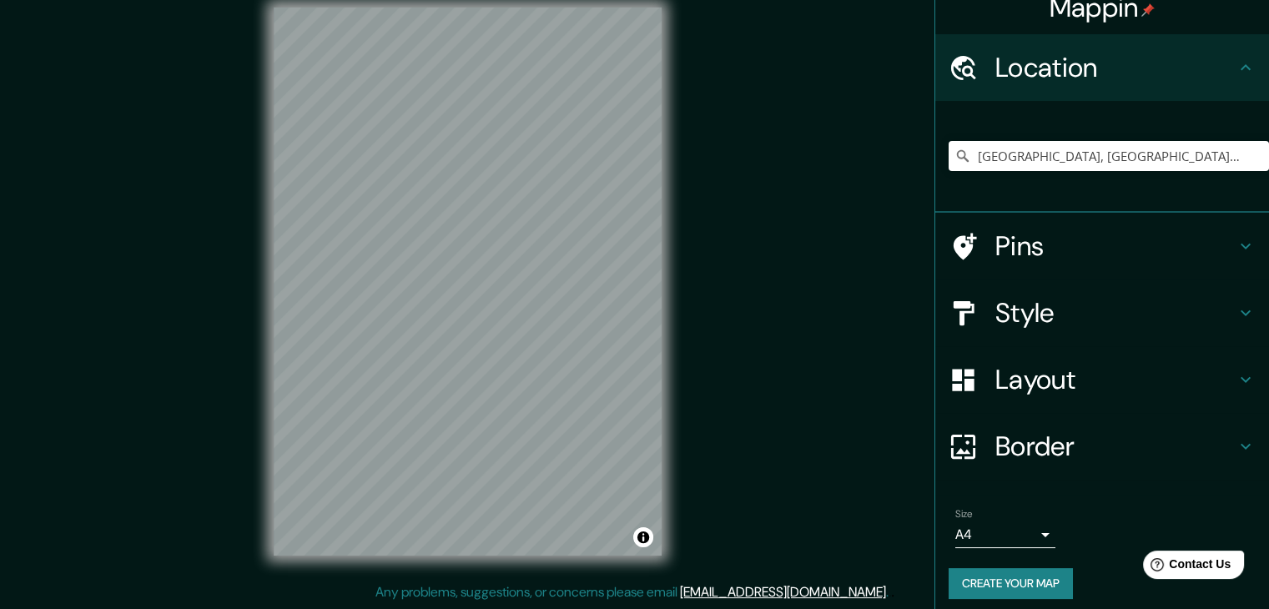
scroll to position [28, 0]
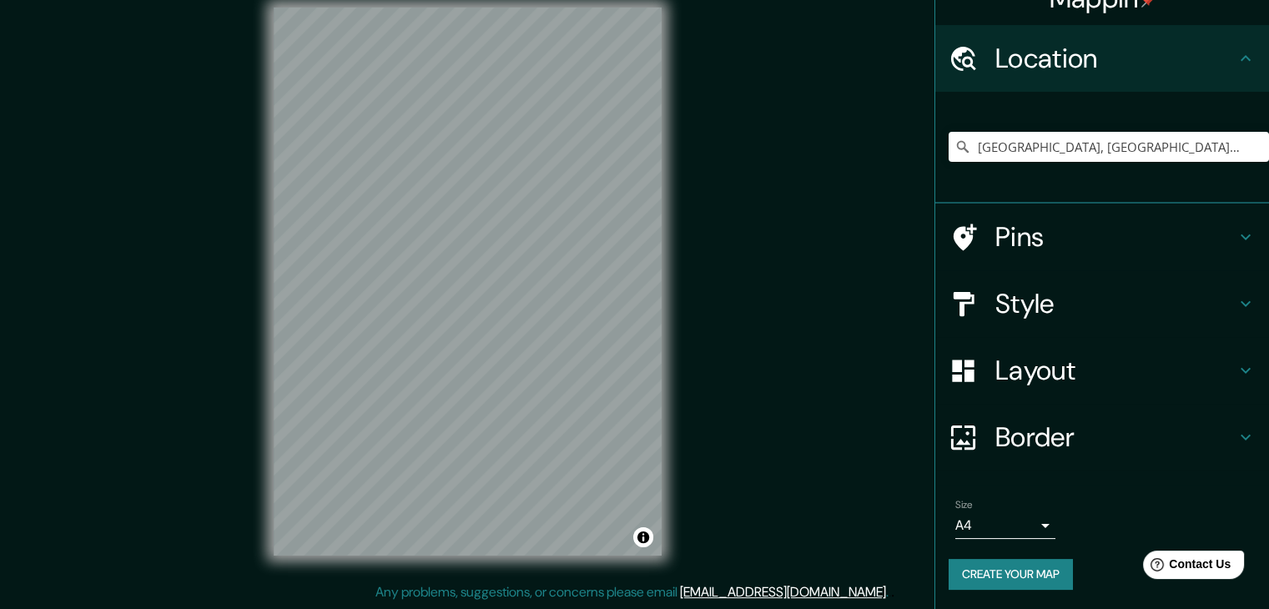
click at [982, 571] on button "Create your map" at bounding box center [1011, 574] width 124 height 31
click at [1011, 517] on body "Mappin Location [GEOGRAPHIC_DATA], [GEOGRAPHIC_DATA], [GEOGRAPHIC_DATA], [GEOGR…" at bounding box center [634, 285] width 1269 height 609
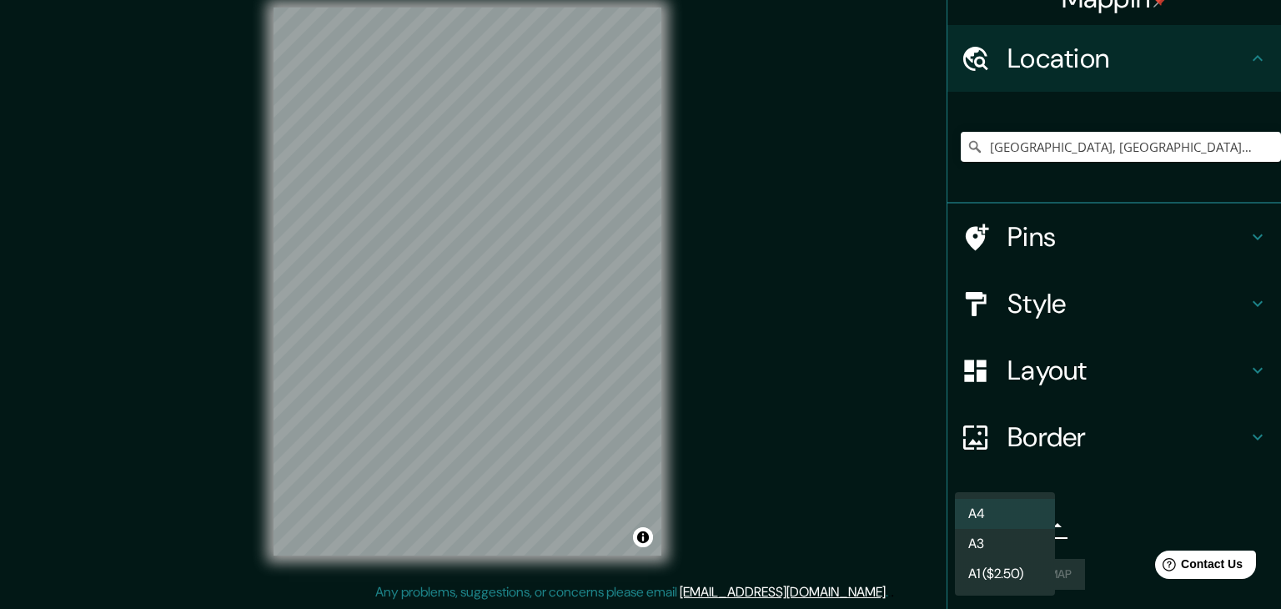
click at [1101, 521] on div at bounding box center [640, 304] width 1281 height 609
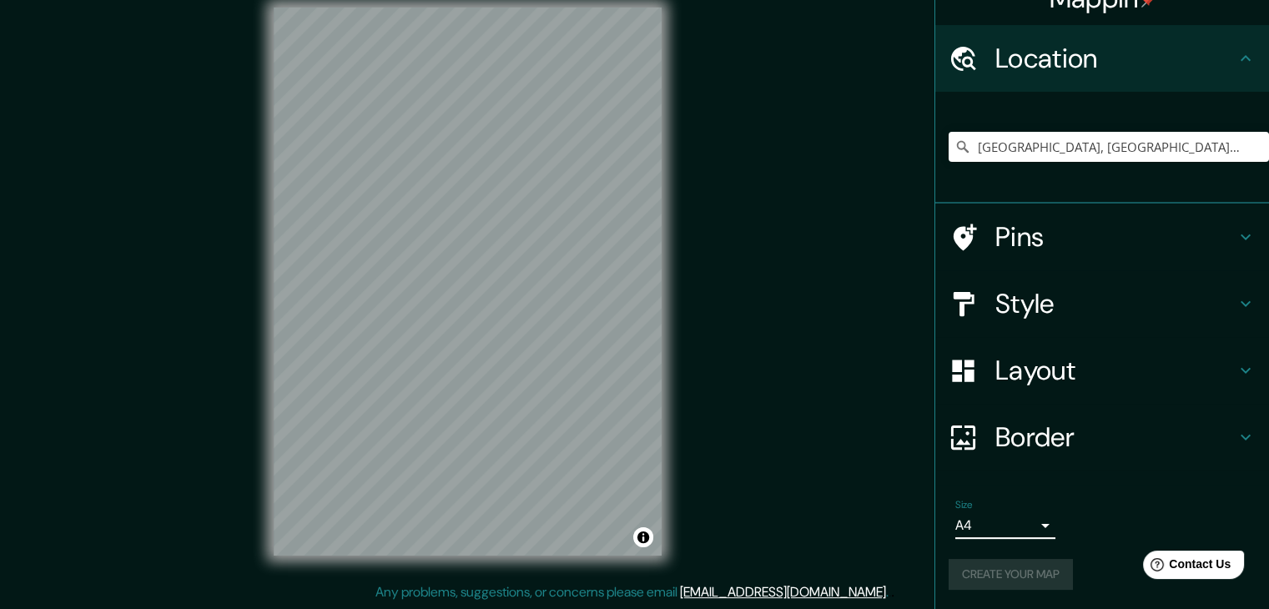
click at [1015, 565] on div "Create your map" at bounding box center [1102, 574] width 307 height 31
click at [1016, 566] on div "Create your map" at bounding box center [1102, 574] width 307 height 31
click at [1019, 567] on div "Create your map" at bounding box center [1102, 574] width 307 height 31
click at [1179, 560] on span "Contact Us" at bounding box center [1200, 564] width 64 height 14
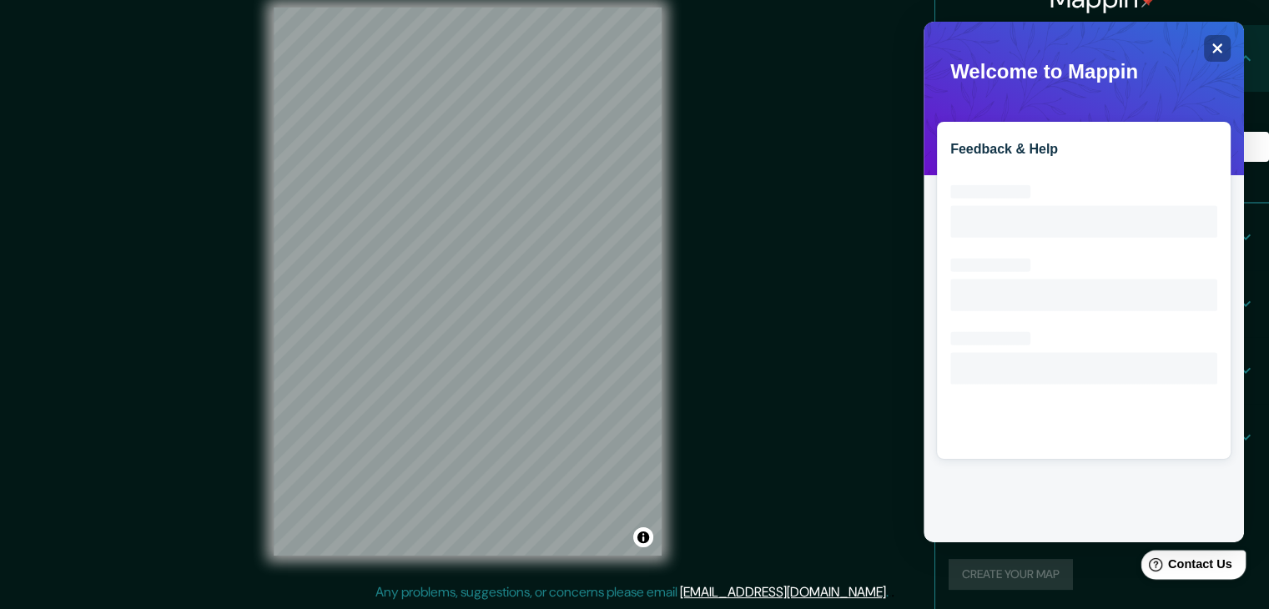
scroll to position [0, 0]
click at [1122, 573] on html "Help Contact Us" at bounding box center [1185, 561] width 130 height 35
click at [1083, 576] on div "Create your map" at bounding box center [1102, 574] width 307 height 31
click at [1092, 575] on div "Create your map" at bounding box center [1102, 574] width 307 height 31
click at [1059, 575] on button "Create your map" at bounding box center [1011, 574] width 124 height 31
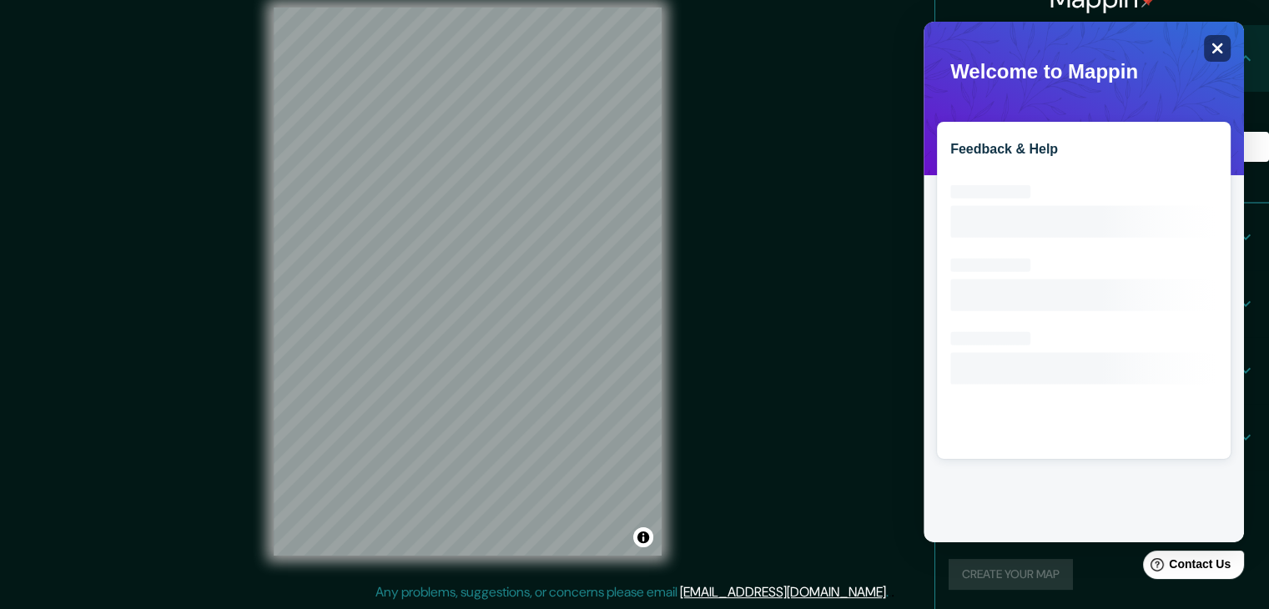
click at [1214, 53] on icon "Close" at bounding box center [1216, 48] width 13 height 13
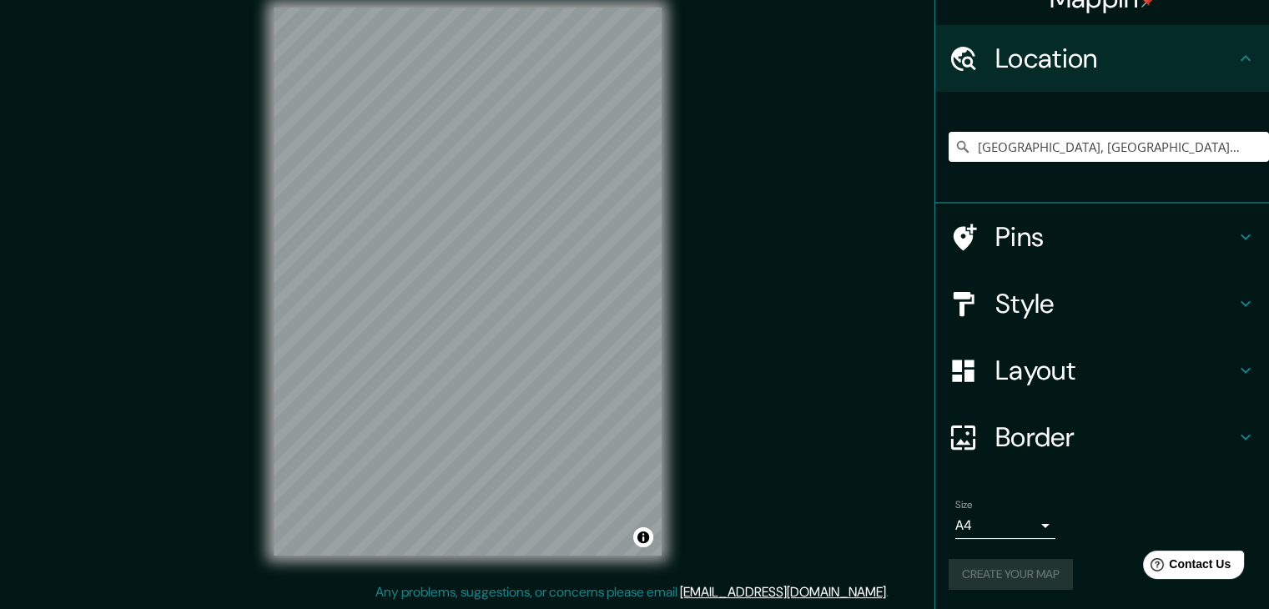
click at [1079, 433] on h4 "Border" at bounding box center [1115, 436] width 240 height 33
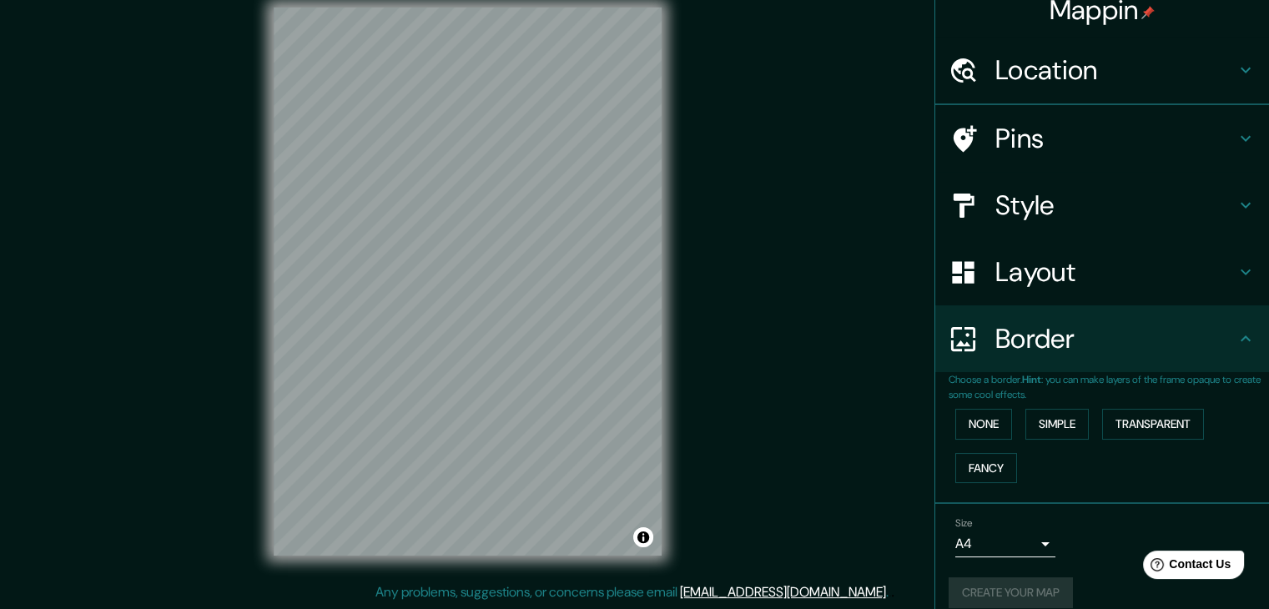
scroll to position [28, 0]
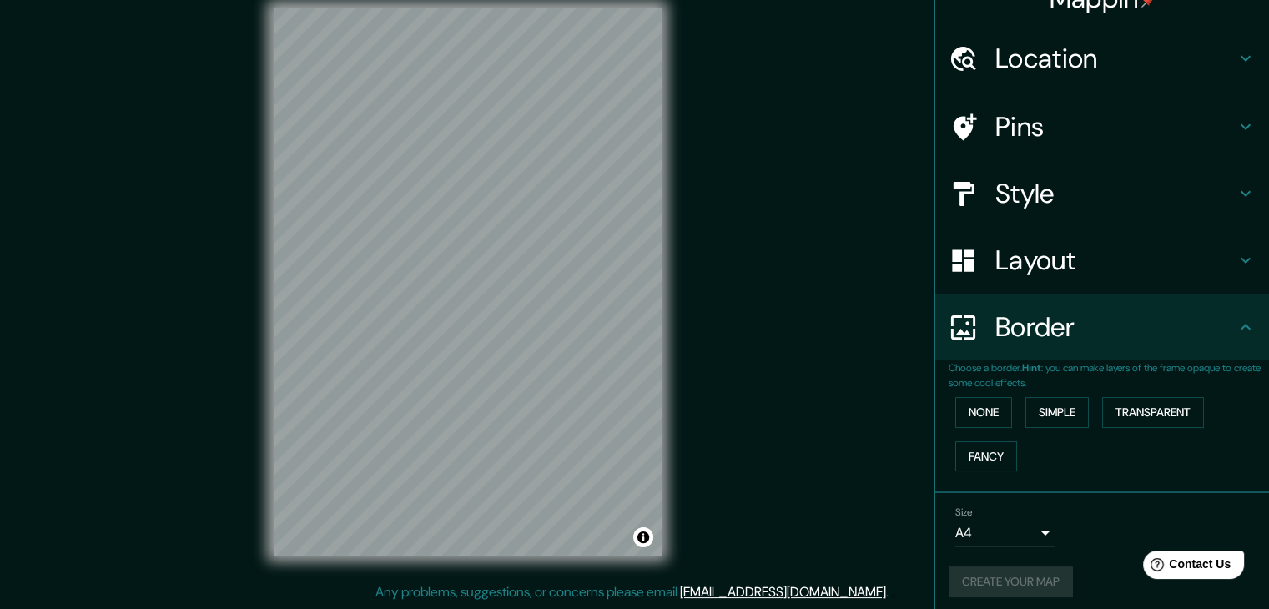
click at [1080, 322] on h4 "Border" at bounding box center [1115, 326] width 240 height 33
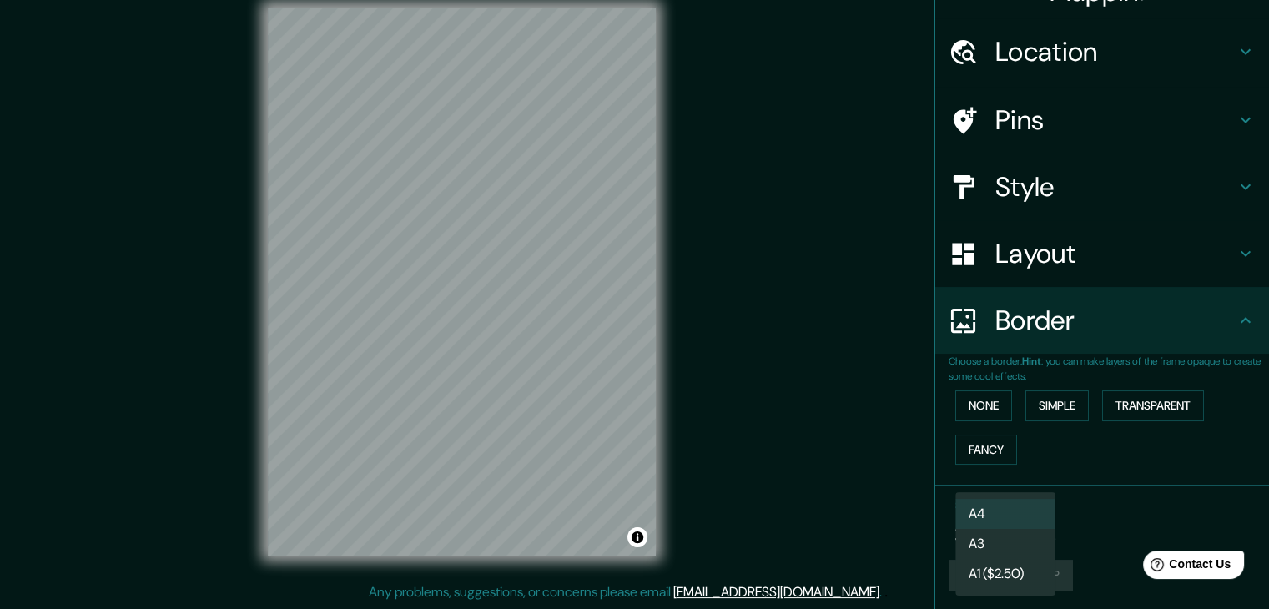
click at [999, 520] on body "Mappin Location [GEOGRAPHIC_DATA], [GEOGRAPHIC_DATA], [GEOGRAPHIC_DATA], [GEOGR…" at bounding box center [634, 285] width 1269 height 609
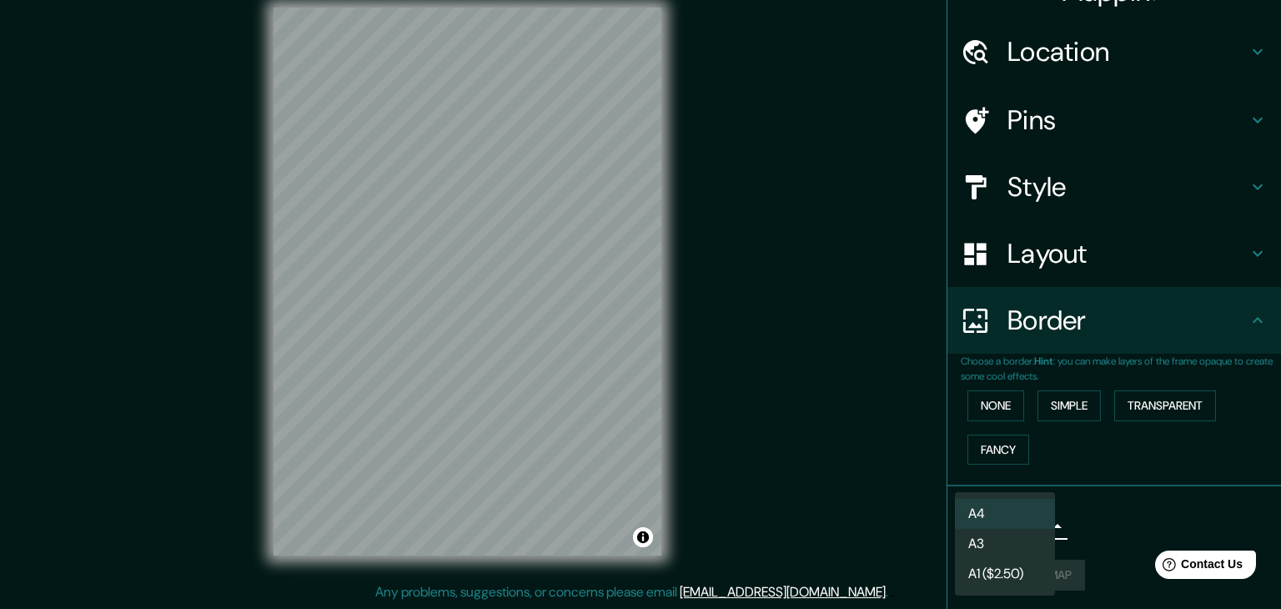
click at [1014, 545] on li "A3" at bounding box center [1005, 544] width 100 height 30
type input "a4"
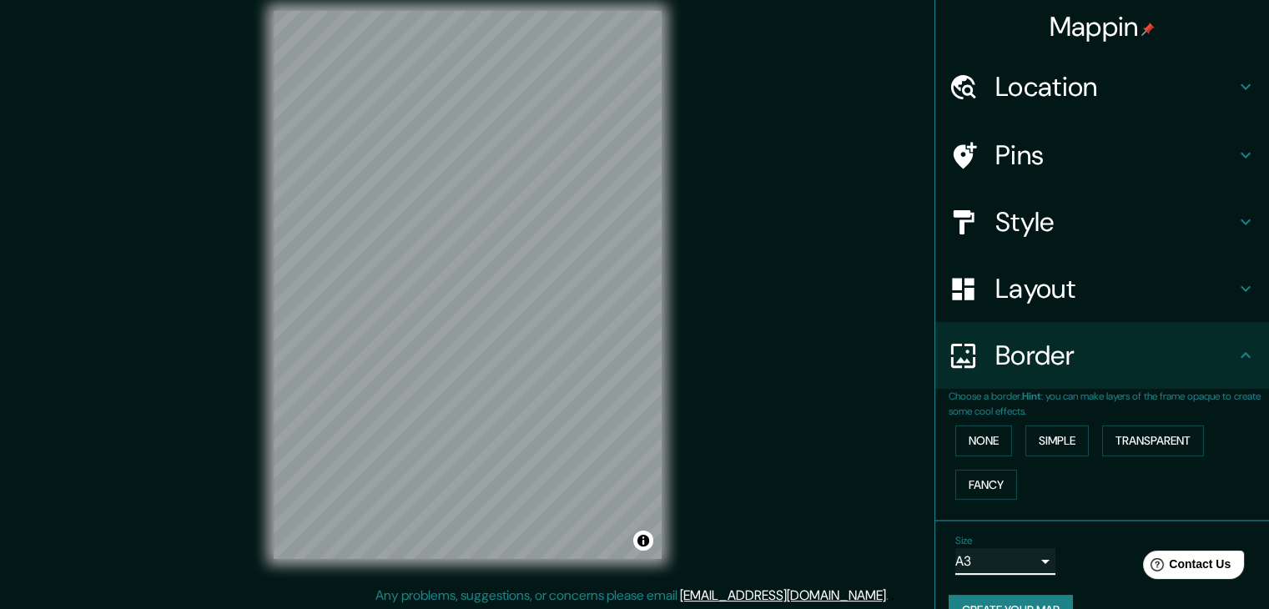
scroll to position [19, 0]
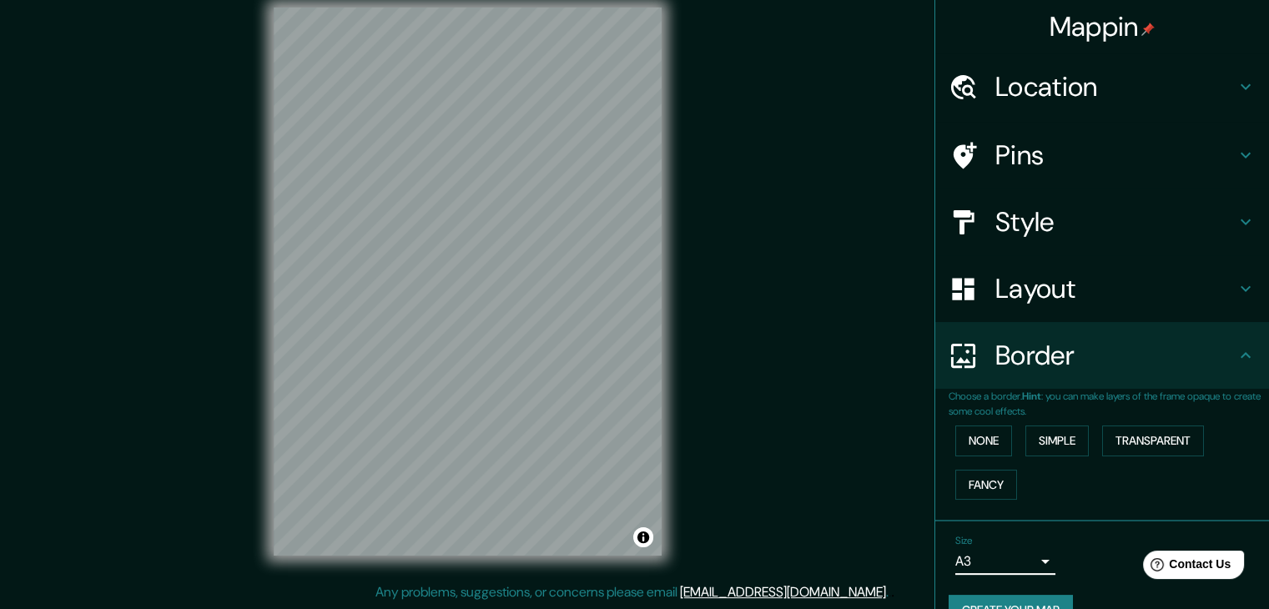
click at [992, 595] on button "Create your map" at bounding box center [1011, 610] width 124 height 31
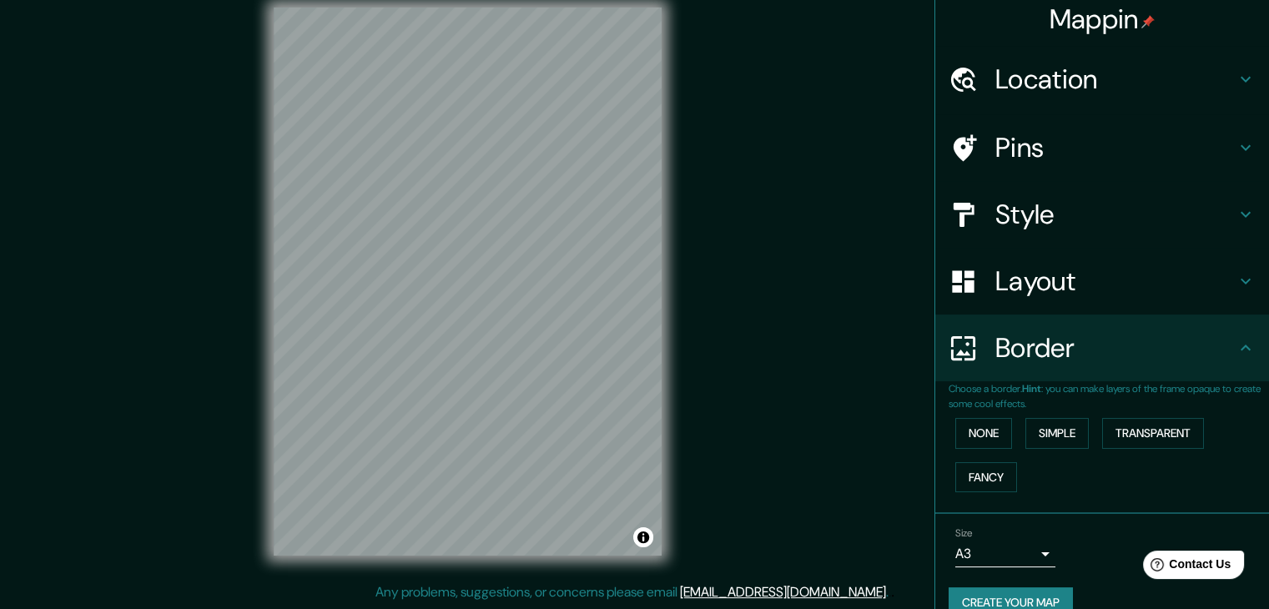
scroll to position [0, 0]
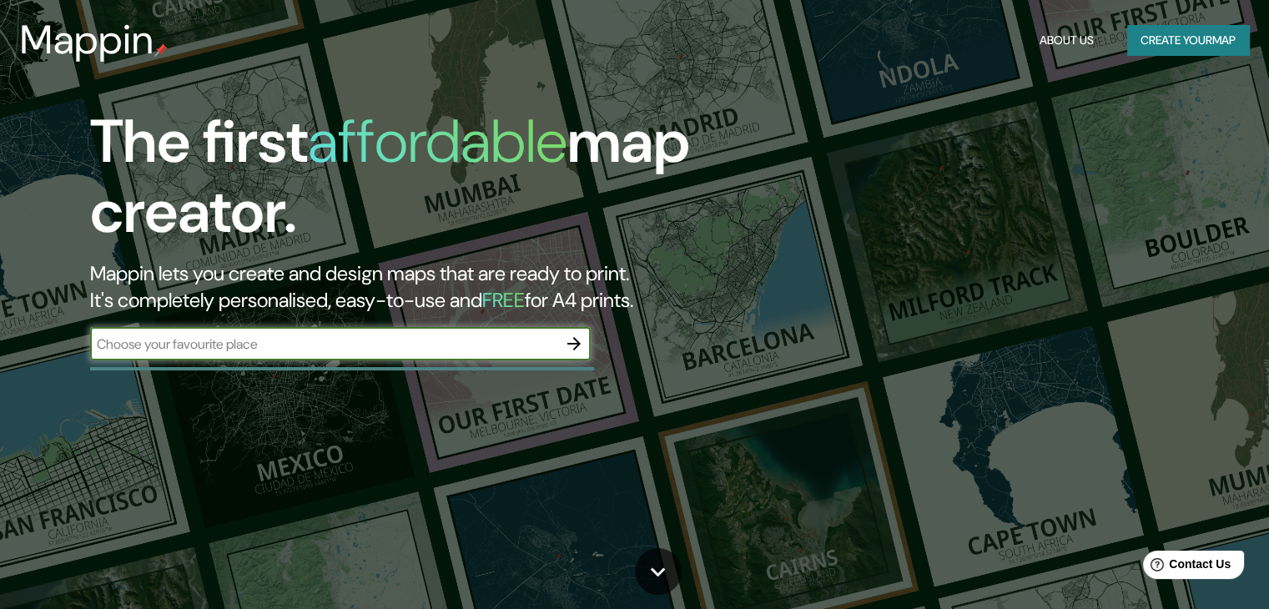
click at [483, 348] on input "text" at bounding box center [323, 344] width 467 height 19
type input "jikhnbi"
click at [575, 344] on icon "button" at bounding box center [573, 343] width 13 height 13
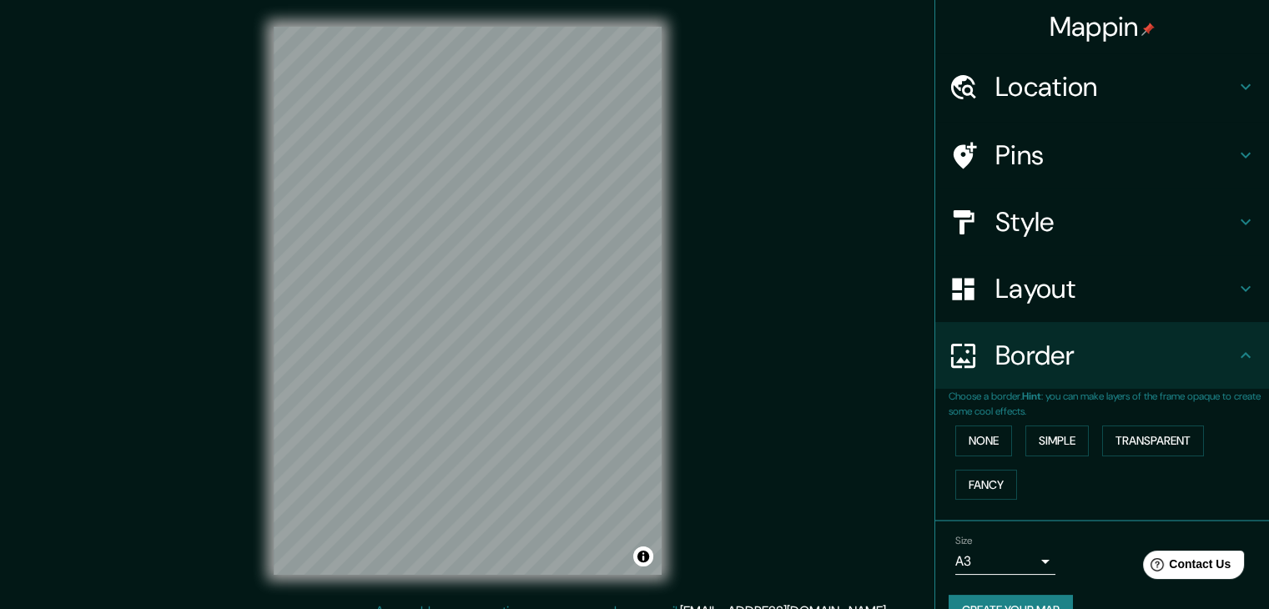
click at [1055, 85] on h4 "Location" at bounding box center [1115, 86] width 240 height 33
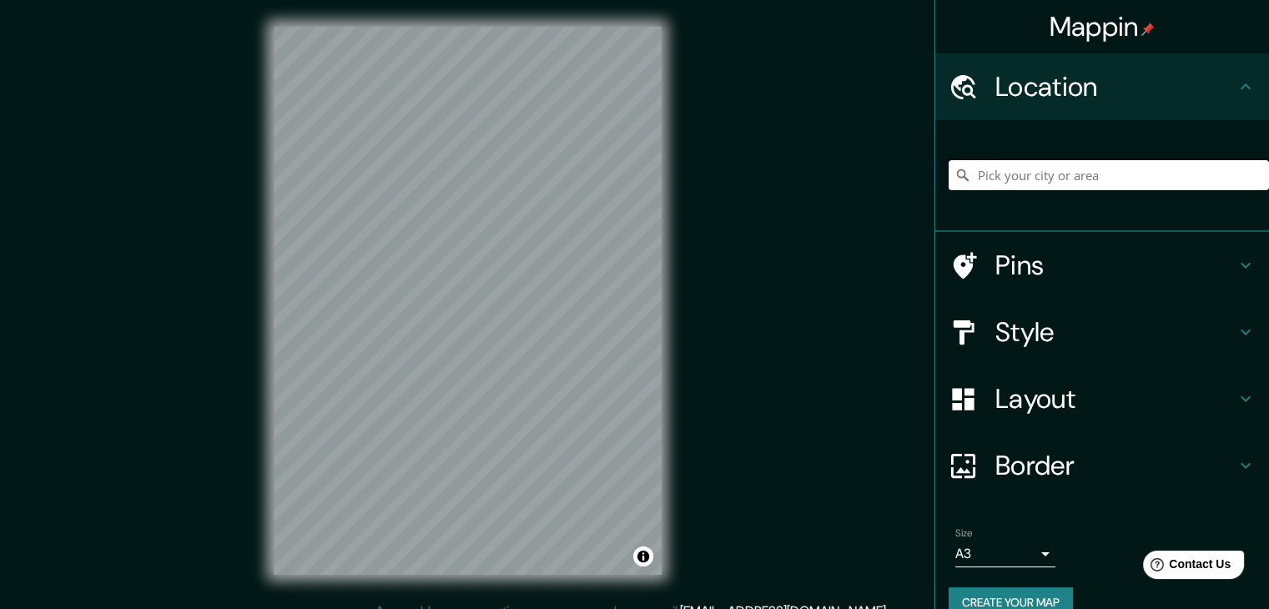
click at [1050, 181] on input "Pick your city or area" at bounding box center [1109, 175] width 320 height 30
type input "[GEOGRAPHIC_DATA], [GEOGRAPHIC_DATA], [GEOGRAPHIC_DATA], [GEOGRAPHIC_DATA]"
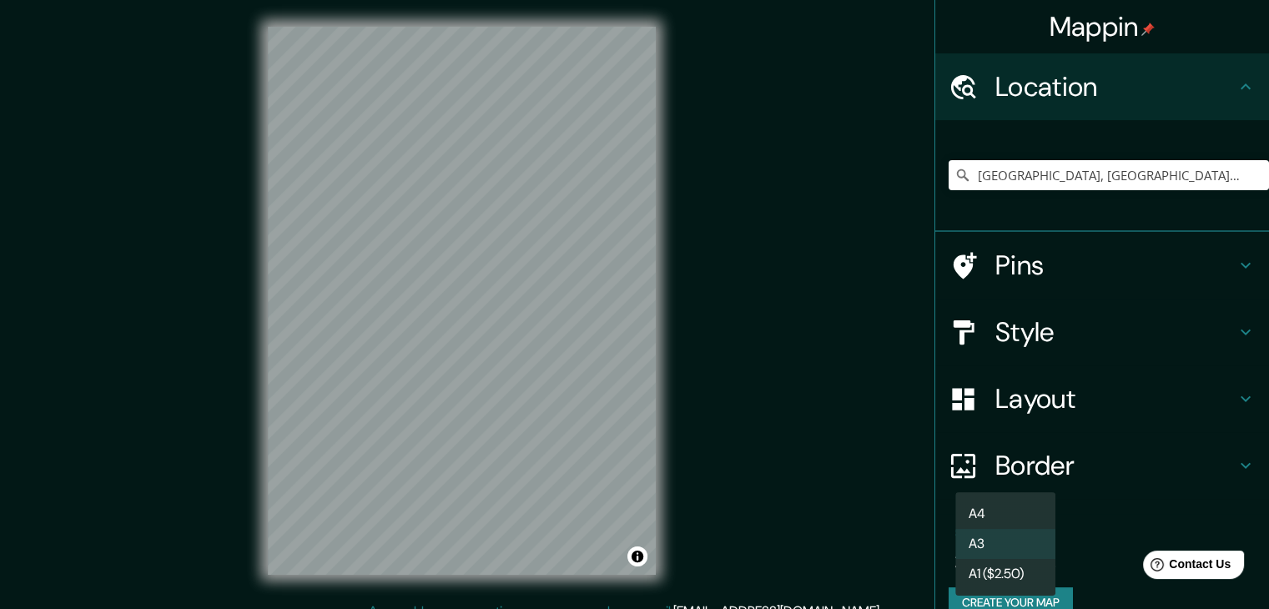
click at [1013, 551] on body "Mappin Location [GEOGRAPHIC_DATA], [GEOGRAPHIC_DATA], [GEOGRAPHIC_DATA], [GEOGR…" at bounding box center [634, 304] width 1269 height 609
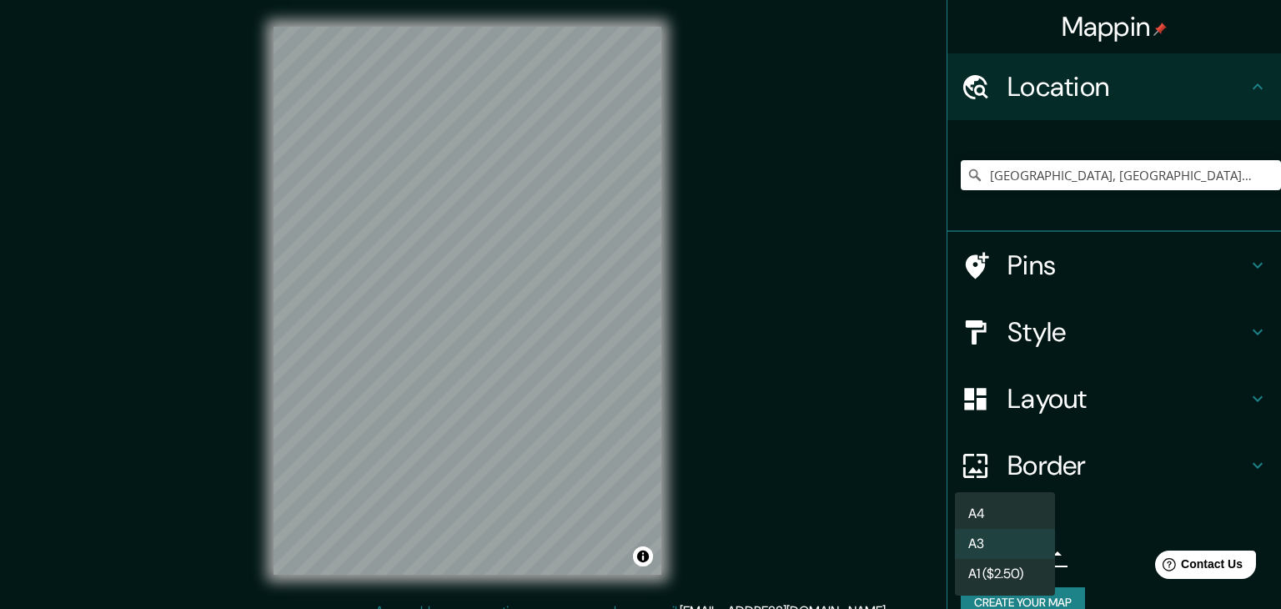
click at [1027, 520] on li "A4" at bounding box center [1005, 514] width 100 height 30
type input "single"
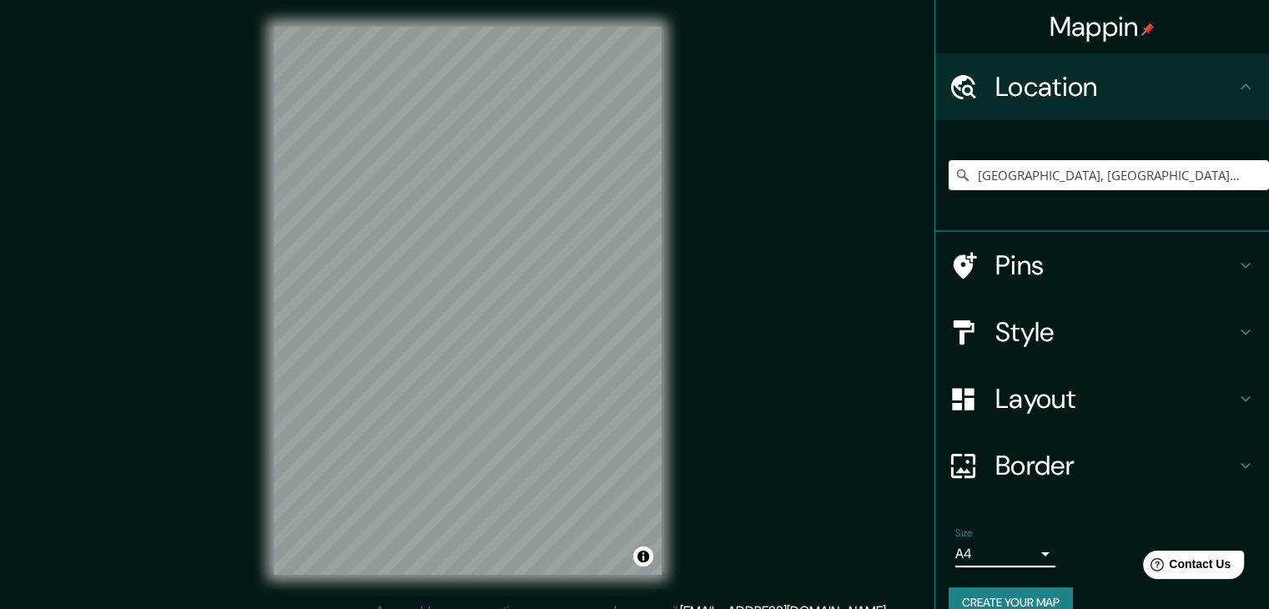
click at [1022, 597] on button "Create your map" at bounding box center [1011, 602] width 124 height 31
click at [1054, 405] on h4 "Layout" at bounding box center [1115, 398] width 240 height 33
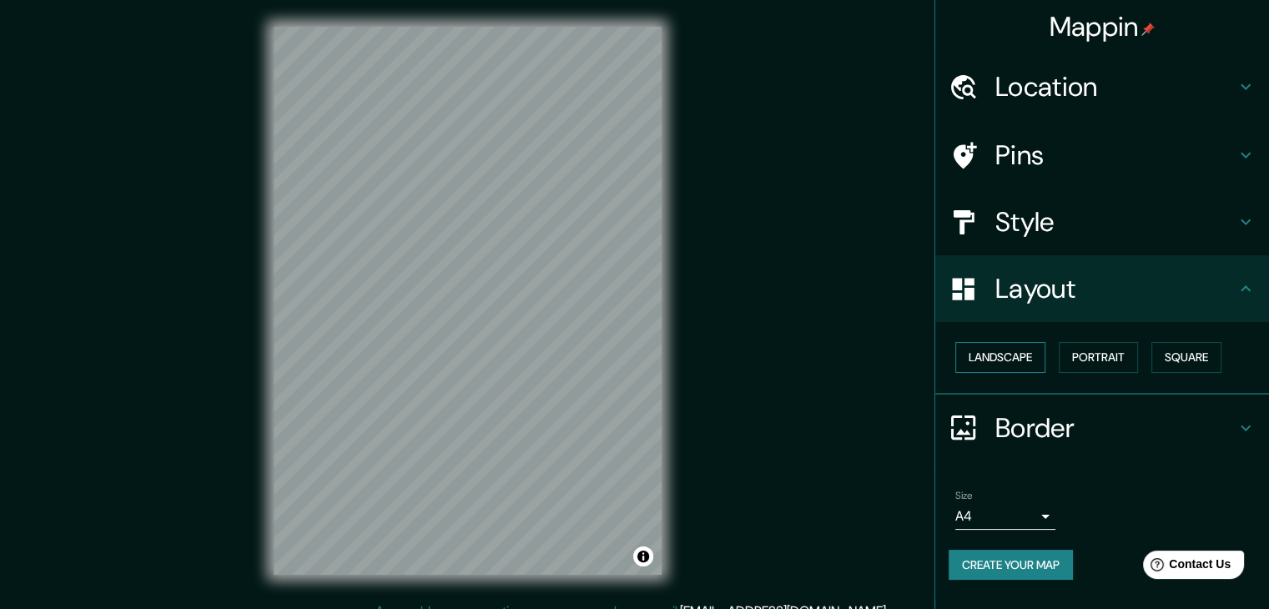
click at [1013, 360] on button "Landscape" at bounding box center [1000, 357] width 90 height 31
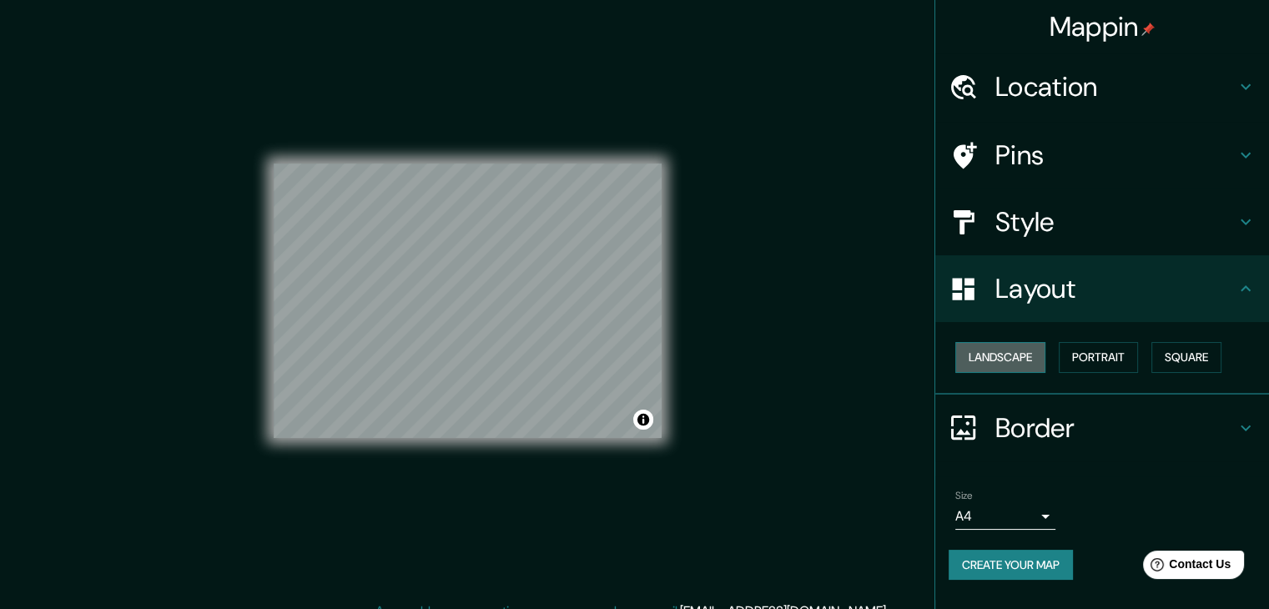
click at [1013, 360] on button "Landscape" at bounding box center [1000, 357] width 90 height 31
click at [1095, 358] on button "Portrait" at bounding box center [1098, 357] width 79 height 31
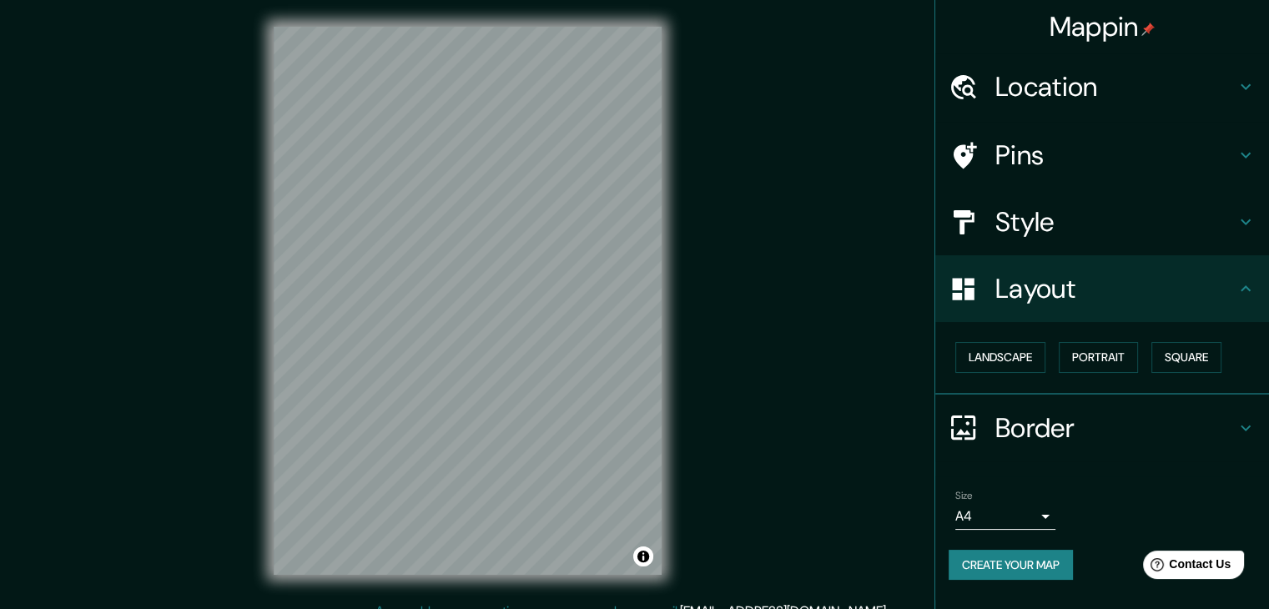
click at [1024, 566] on button "Create your map" at bounding box center [1011, 565] width 124 height 31
click at [1186, 563] on span "Contact Us" at bounding box center [1200, 564] width 64 height 14
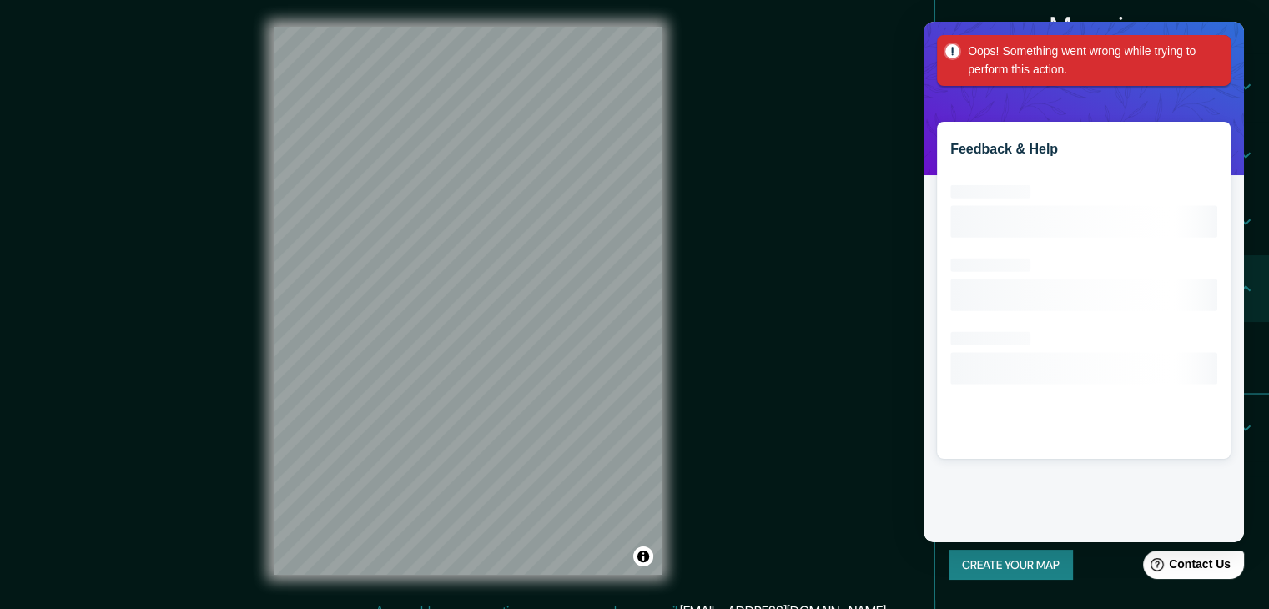
click at [1175, 62] on div "Oops! Something went wrong while trying to perform this action." at bounding box center [1087, 61] width 239 height 38
drag, startPoint x: 923, startPoint y: 53, endPoint x: 908, endPoint y: 55, distance: 15.1
click at [922, 54] on body "Mappin Location [GEOGRAPHIC_DATA], [GEOGRAPHIC_DATA], [GEOGRAPHIC_DATA], [GEOGR…" at bounding box center [634, 304] width 1269 height 609
drag, startPoint x: 848, startPoint y: 63, endPoint x: 853, endPoint y: 82, distance: 19.3
click at [845, 65] on div "Mappin Location [GEOGRAPHIC_DATA], [GEOGRAPHIC_DATA], [GEOGRAPHIC_DATA], [GEOGR…" at bounding box center [634, 314] width 1269 height 628
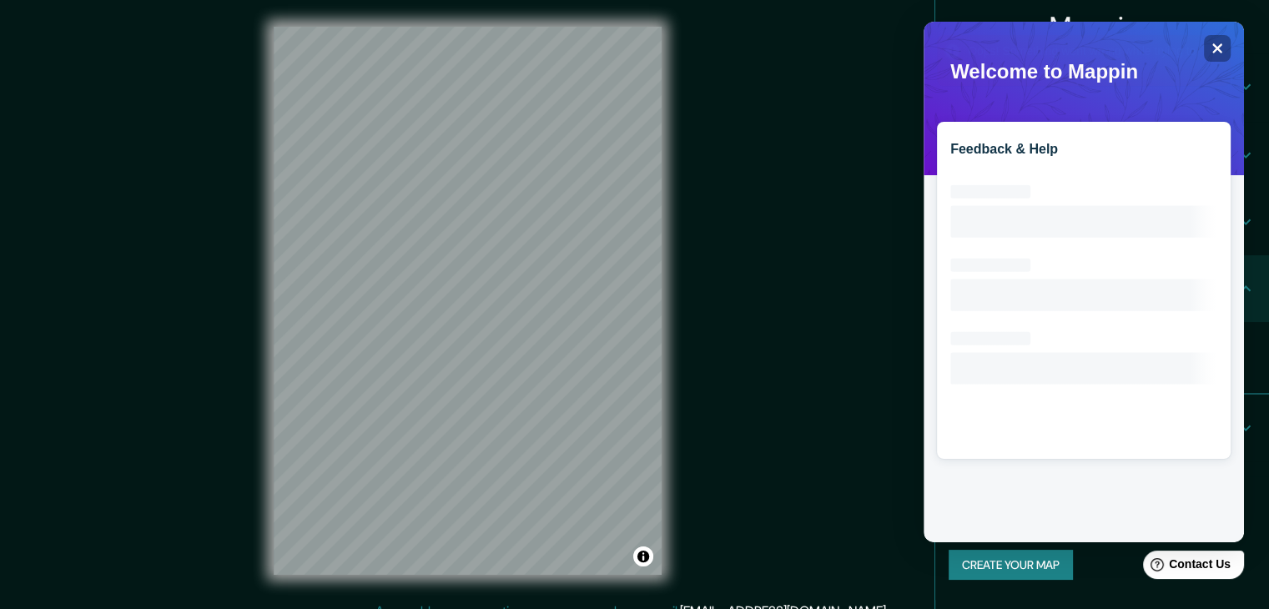
click at [847, 234] on div "Mappin Location [GEOGRAPHIC_DATA], [GEOGRAPHIC_DATA], [GEOGRAPHIC_DATA], [GEOGR…" at bounding box center [634, 314] width 1269 height 628
click at [848, 244] on div "Mappin Location [GEOGRAPHIC_DATA], [GEOGRAPHIC_DATA], [GEOGRAPHIC_DATA], [GEOGR…" at bounding box center [634, 314] width 1269 height 628
click at [848, 247] on div "Mappin Location [GEOGRAPHIC_DATA], [GEOGRAPHIC_DATA], [GEOGRAPHIC_DATA], [GEOGR…" at bounding box center [634, 314] width 1269 height 628
click at [828, 249] on div "Mappin Location [GEOGRAPHIC_DATA], [GEOGRAPHIC_DATA], [GEOGRAPHIC_DATA], [GEOGR…" at bounding box center [634, 314] width 1269 height 628
click at [1214, 49] on icon "Close" at bounding box center [1217, 48] width 11 height 11
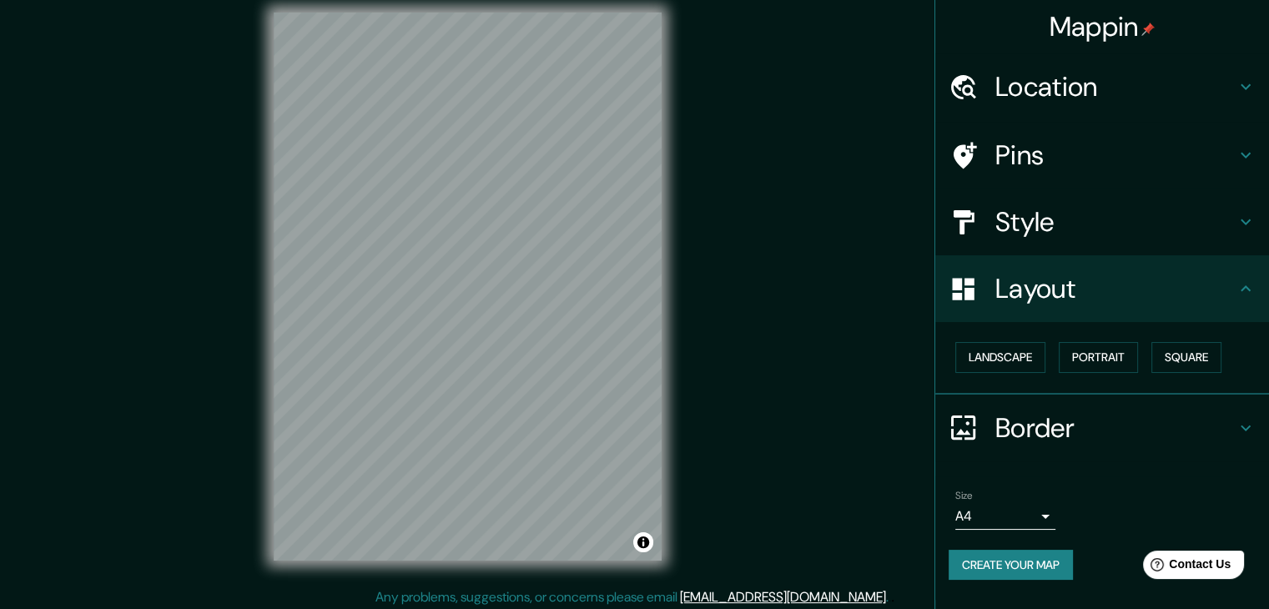
scroll to position [19, 0]
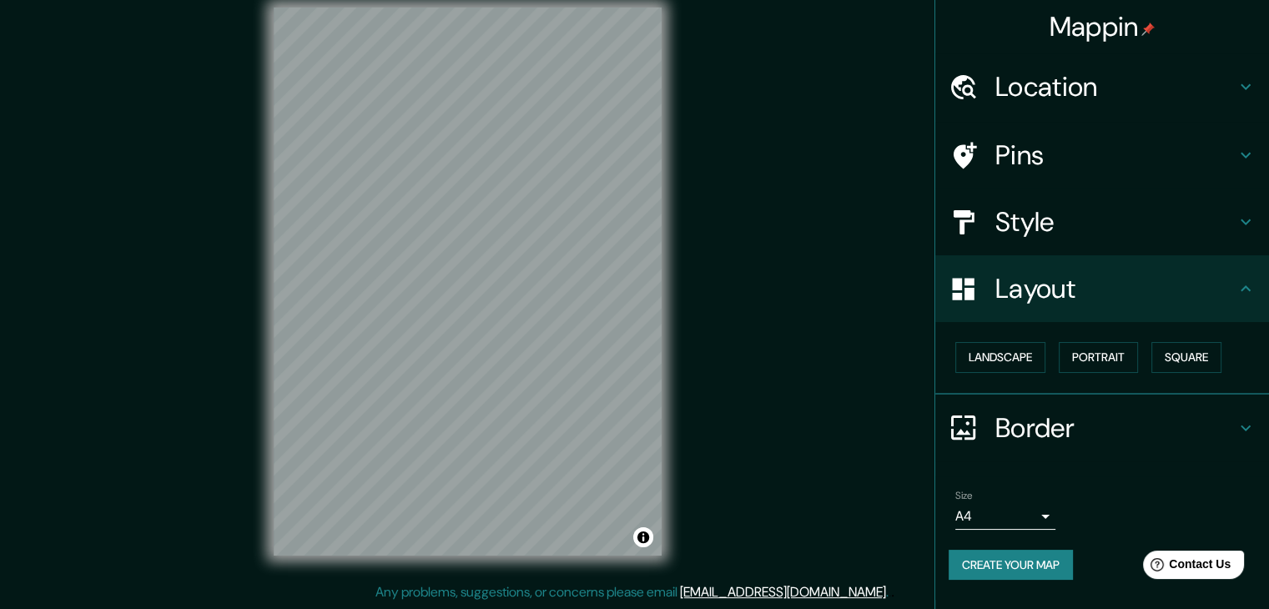
drag, startPoint x: 1051, startPoint y: 568, endPoint x: 1061, endPoint y: 560, distance: 13.0
click at [1056, 565] on button "Create your map" at bounding box center [1011, 565] width 124 height 31
click at [1239, 418] on icon at bounding box center [1246, 428] width 20 height 20
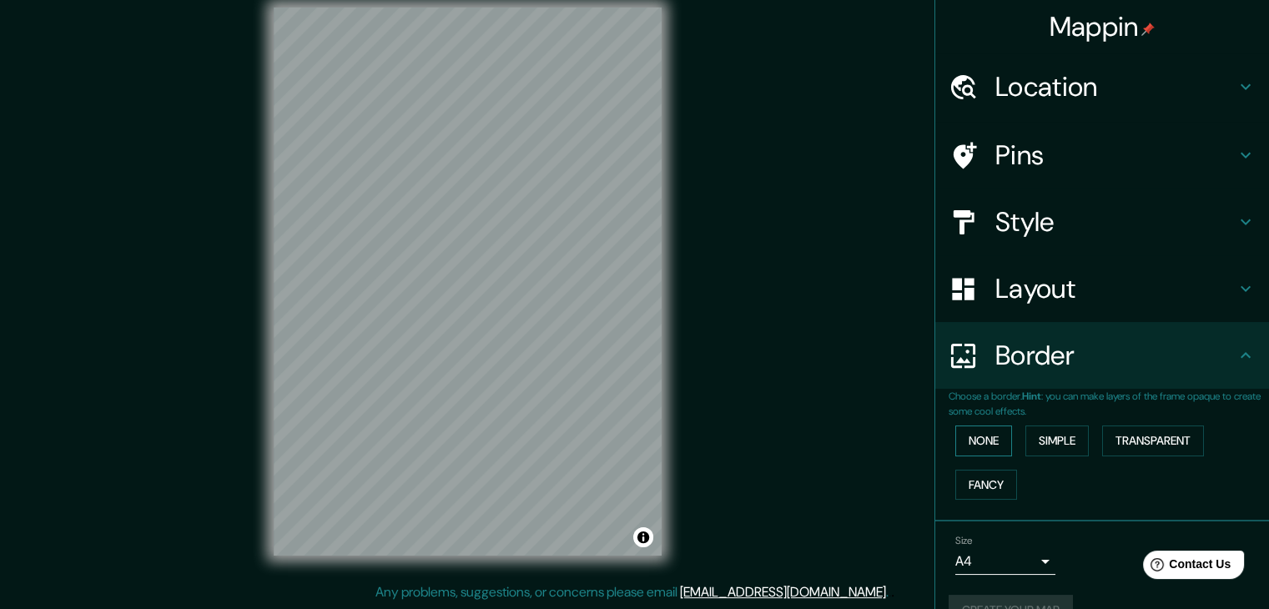
click at [965, 428] on button "None" at bounding box center [983, 440] width 57 height 31
click at [978, 438] on button "None" at bounding box center [983, 440] width 57 height 31
click at [979, 438] on button "None" at bounding box center [983, 440] width 57 height 31
click at [1048, 434] on button "Simple" at bounding box center [1056, 440] width 63 height 31
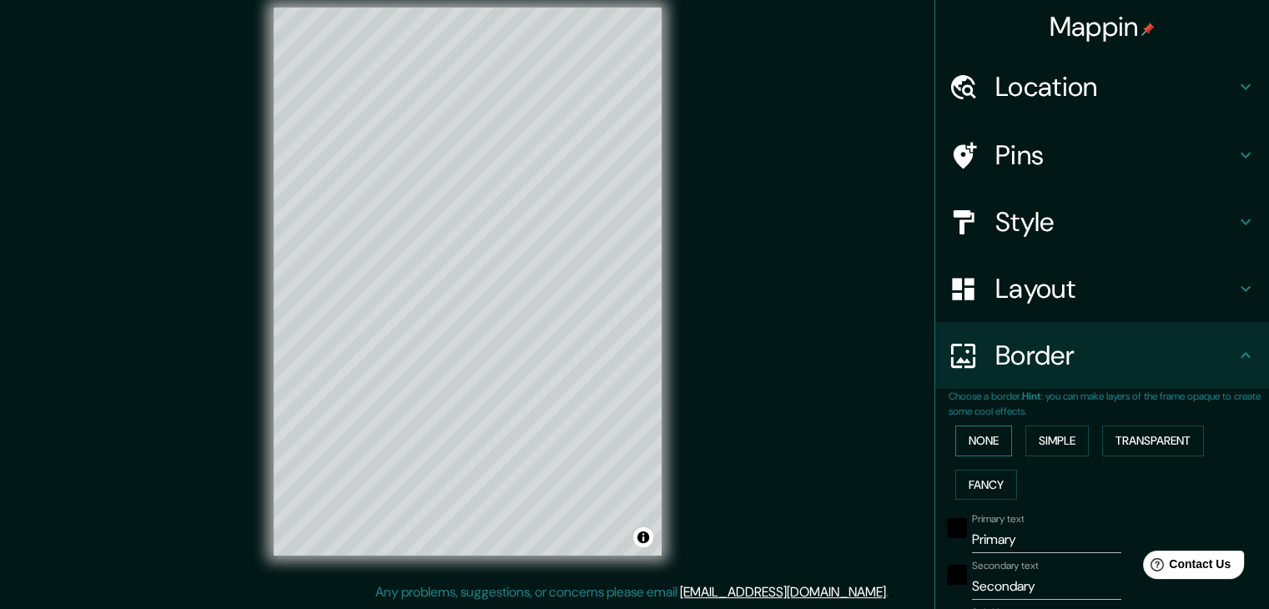
click at [991, 436] on button "None" at bounding box center [983, 440] width 57 height 31
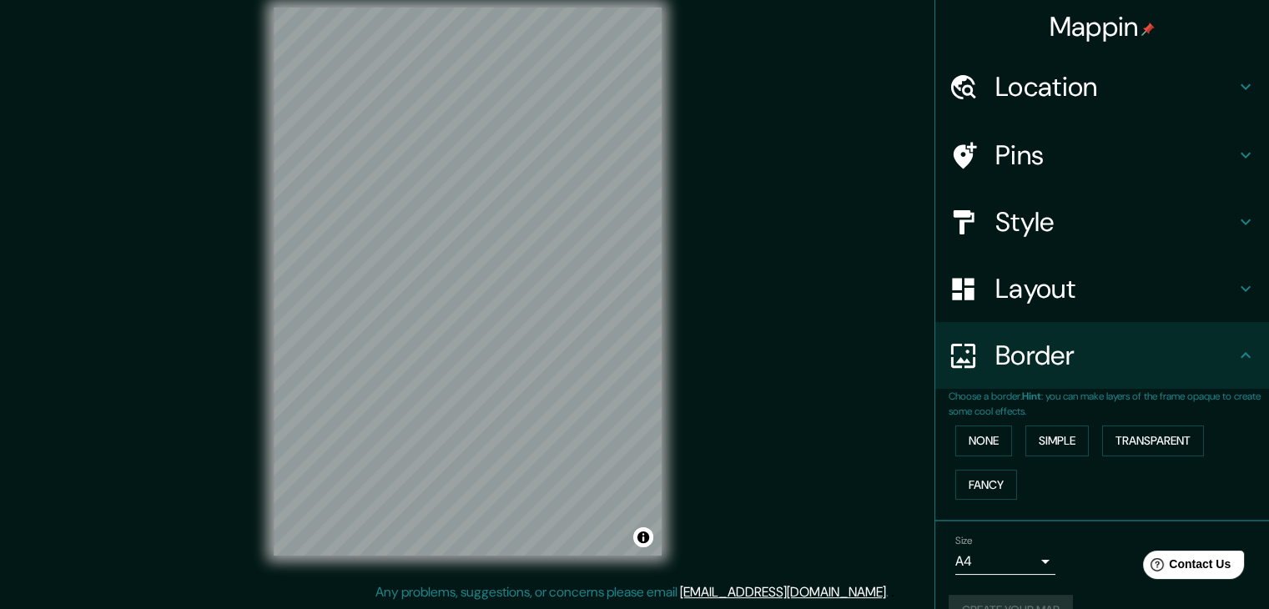
scroll to position [35, 0]
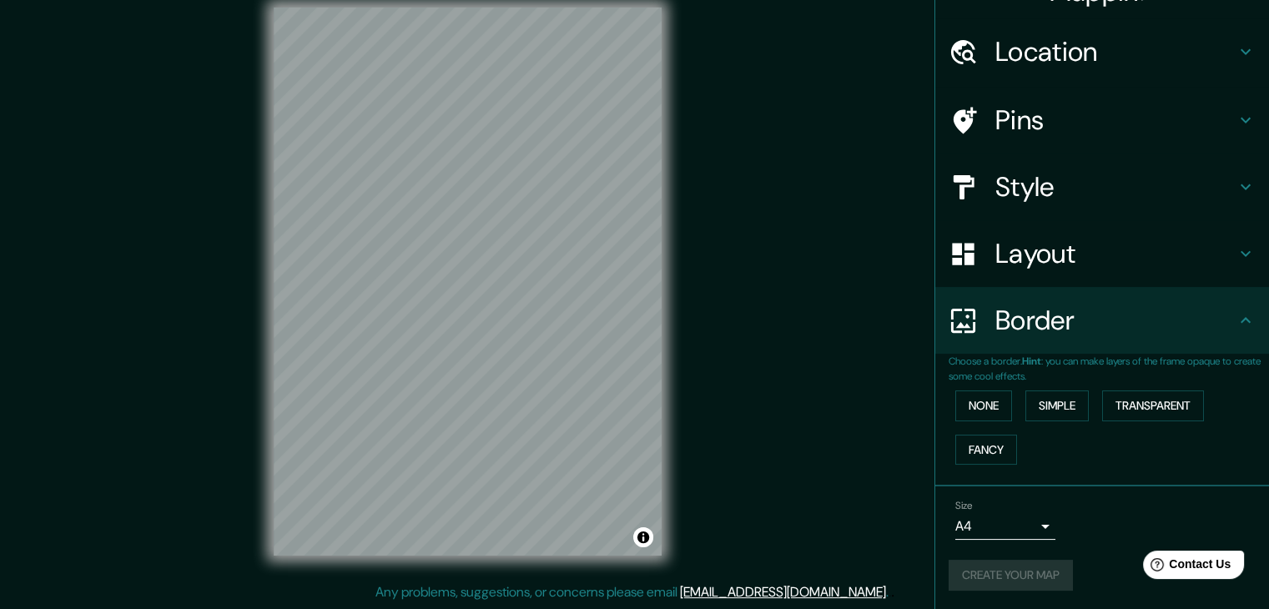
click at [1006, 572] on div "Create your map" at bounding box center [1102, 575] width 307 height 31
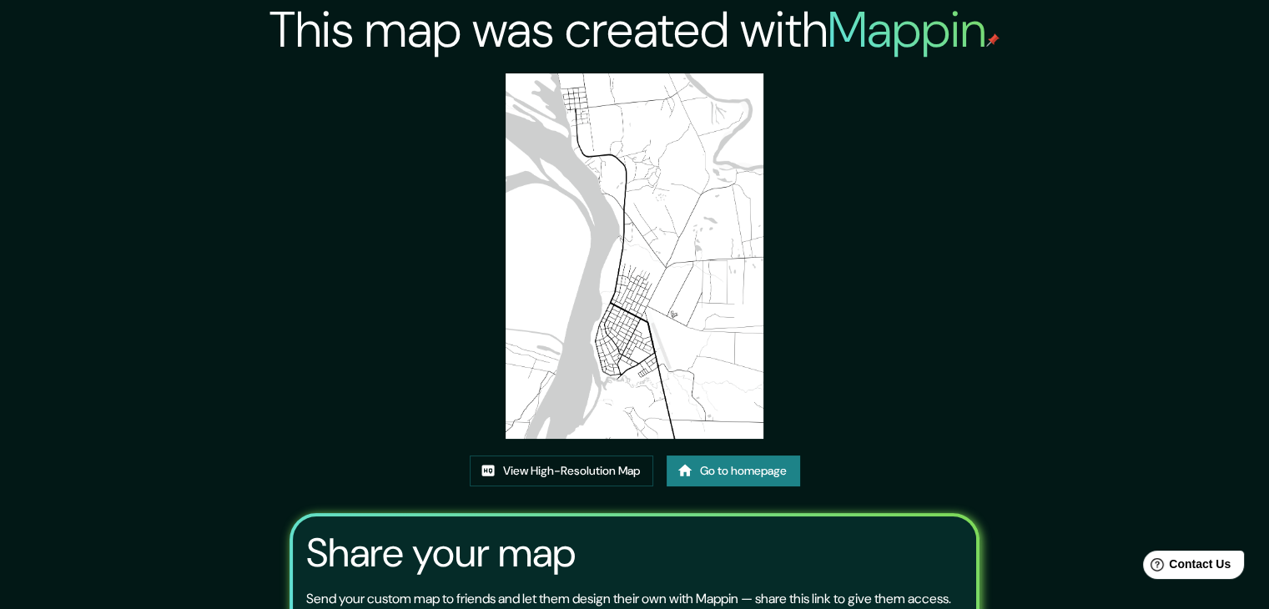
click at [623, 28] on h2 "This map was created with Mappin" at bounding box center [634, 30] width 730 height 60
click at [352, 29] on h2 "This map was created with Mappin" at bounding box center [634, 30] width 730 height 60
drag, startPoint x: 439, startPoint y: 35, endPoint x: 453, endPoint y: 31, distance: 14.8
click at [440, 35] on h2 "This map was created with Mappin" at bounding box center [634, 30] width 730 height 60
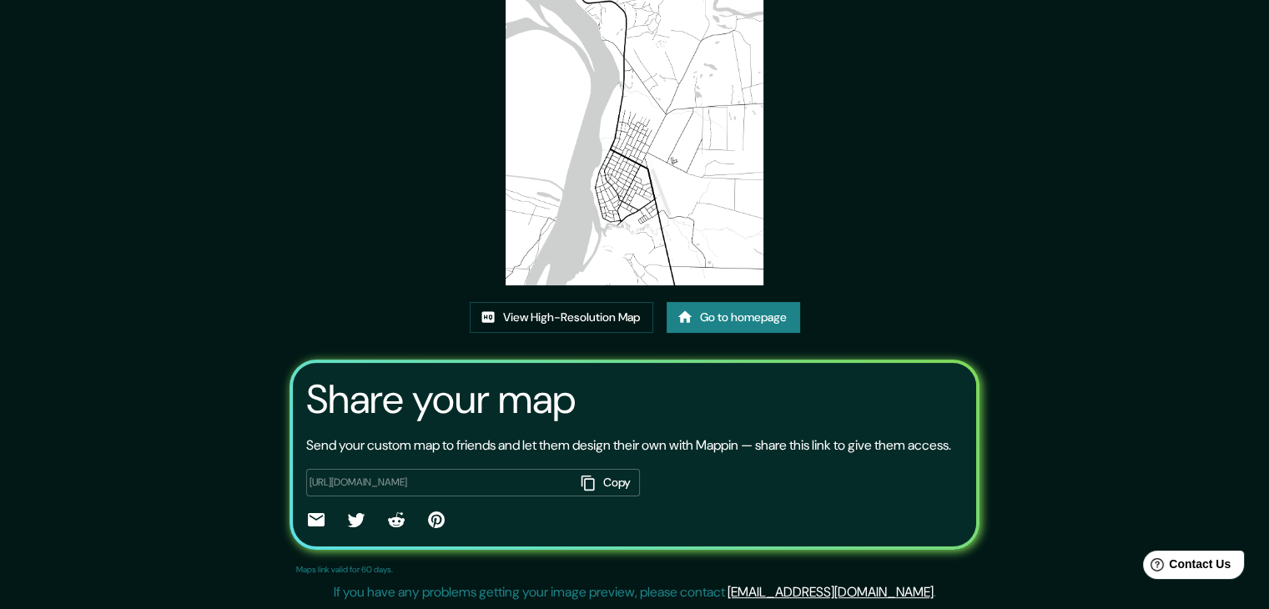
click at [504, 382] on h3 "Share your map" at bounding box center [440, 399] width 269 height 47
click at [737, 302] on link "Go to homepage" at bounding box center [733, 317] width 133 height 31
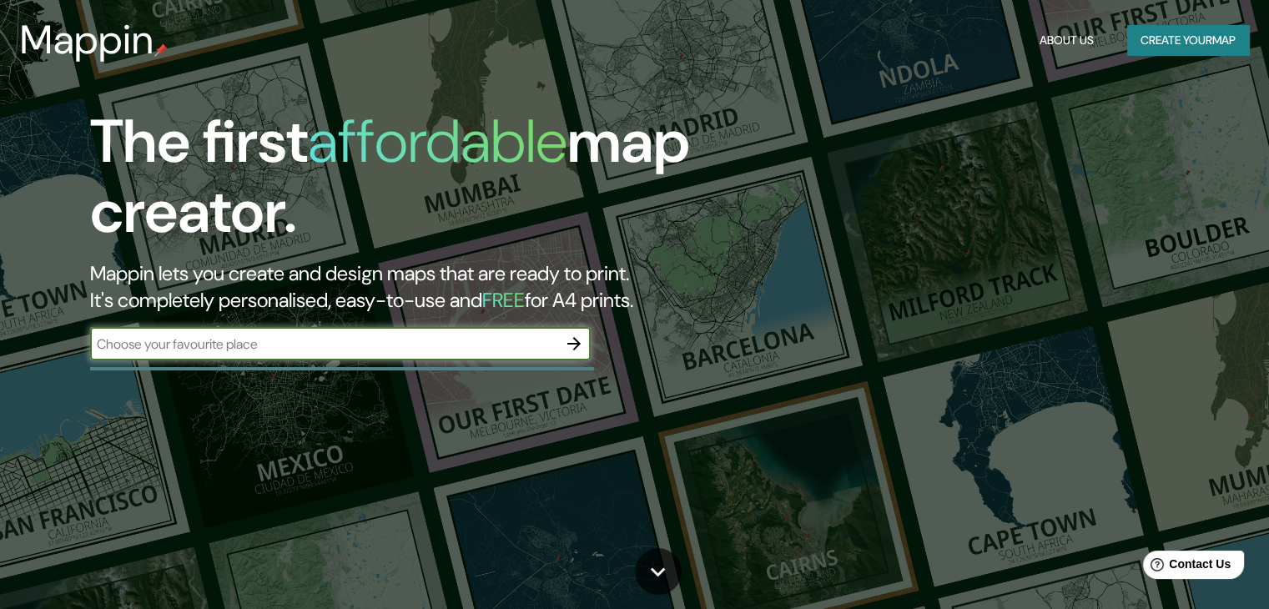
click at [537, 345] on input "text" at bounding box center [323, 344] width 467 height 19
type input "gnfn"
click at [573, 341] on icon "button" at bounding box center [574, 344] width 20 height 20
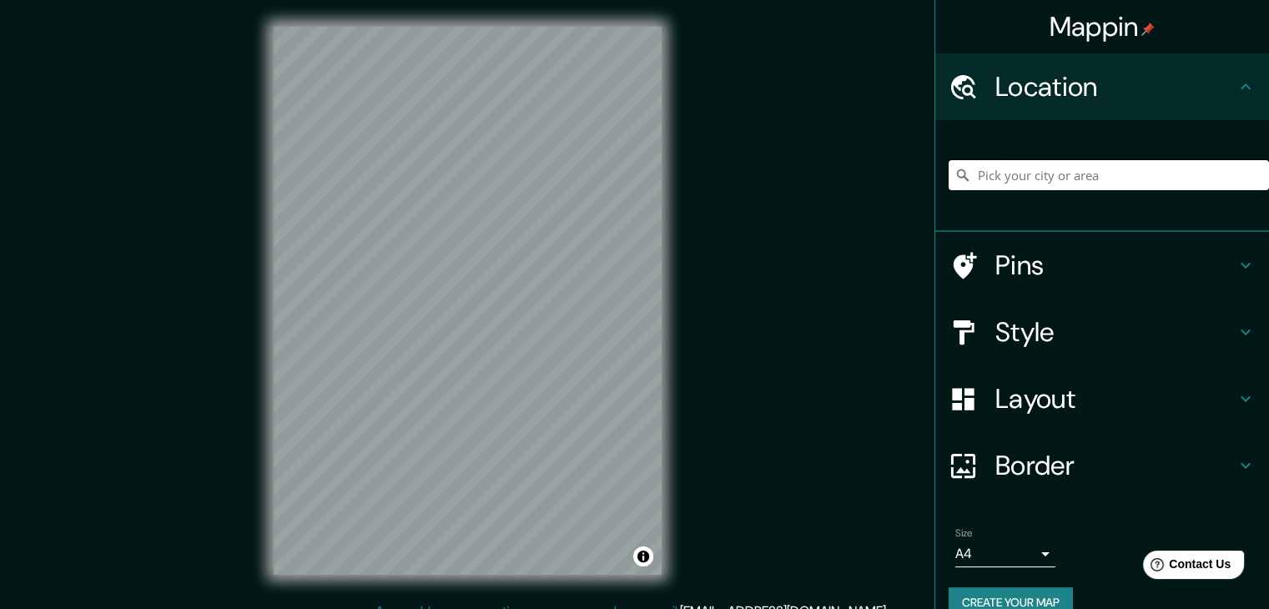
click at [1015, 174] on input "Pick your city or area" at bounding box center [1109, 175] width 320 height 30
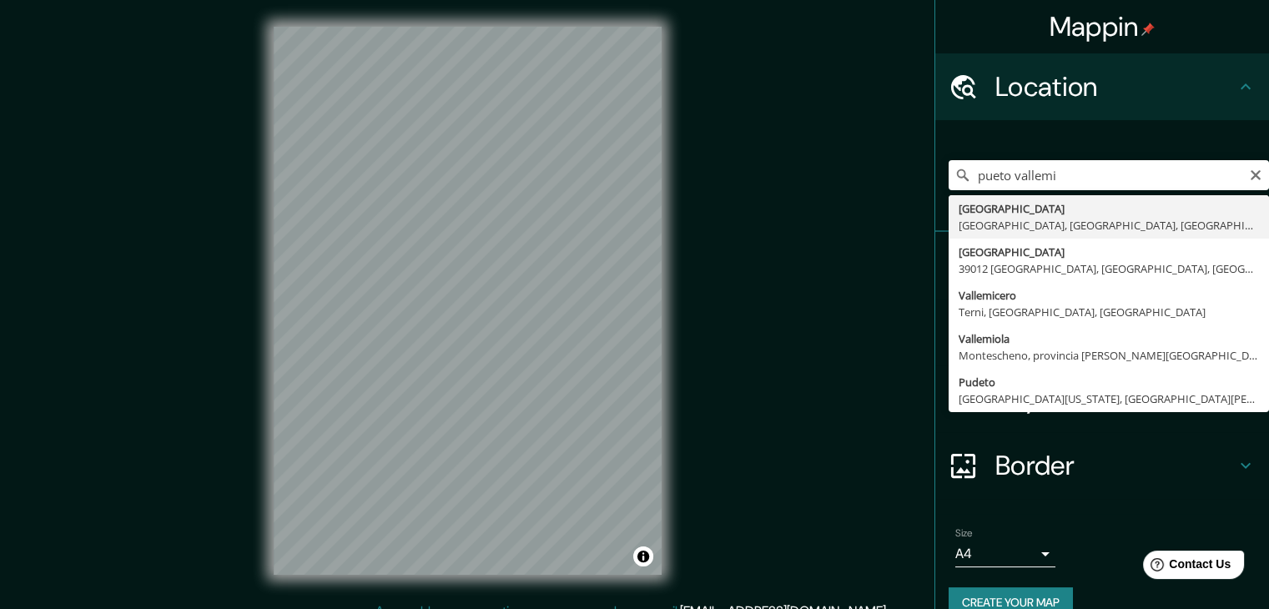
type input "[GEOGRAPHIC_DATA], [GEOGRAPHIC_DATA], [GEOGRAPHIC_DATA], [GEOGRAPHIC_DATA]"
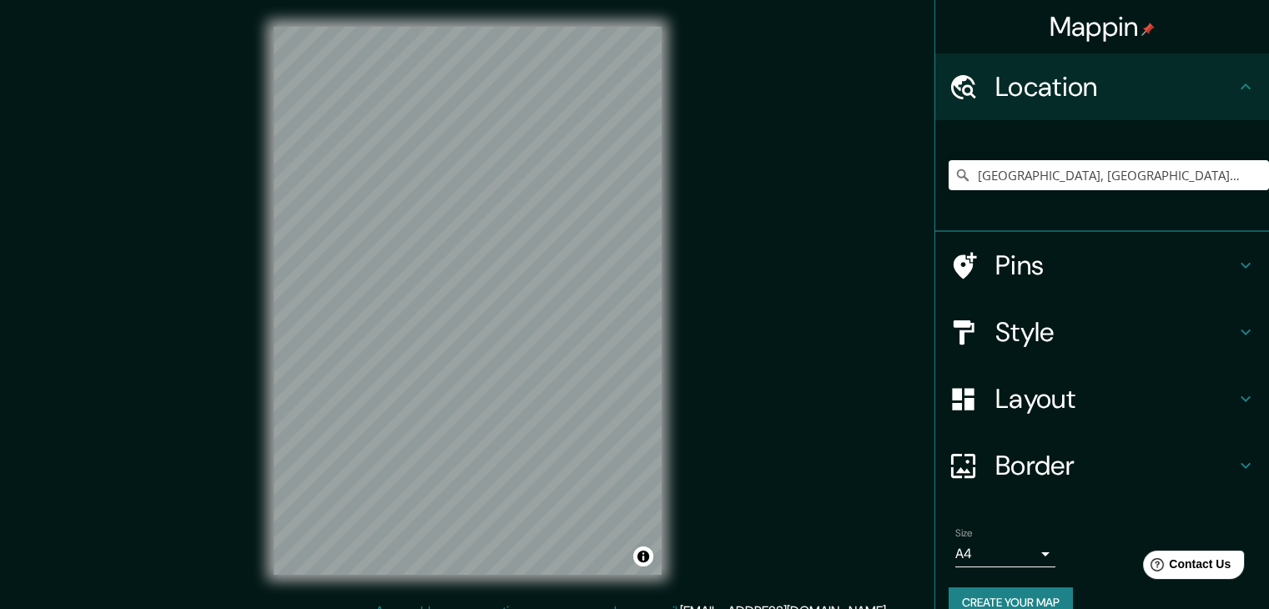
click at [1064, 350] on div "Style" at bounding box center [1102, 332] width 334 height 67
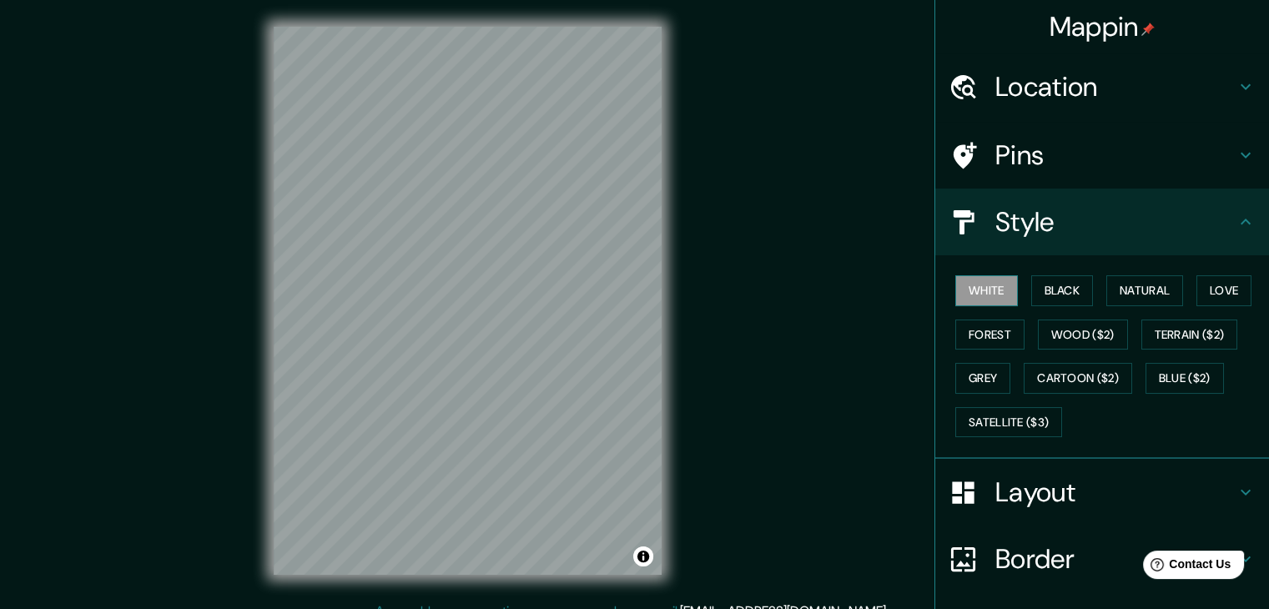
click at [999, 289] on button "White" at bounding box center [986, 290] width 63 height 31
click at [1216, 294] on button "Love" at bounding box center [1223, 290] width 55 height 31
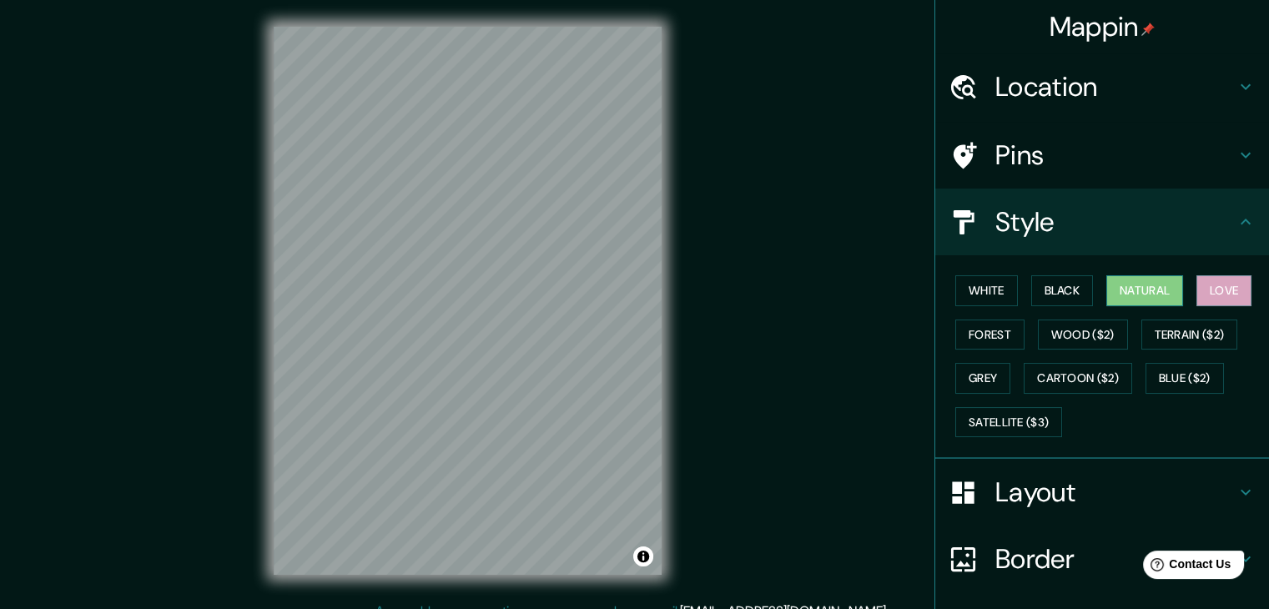
click at [1135, 280] on button "Natural" at bounding box center [1144, 290] width 77 height 31
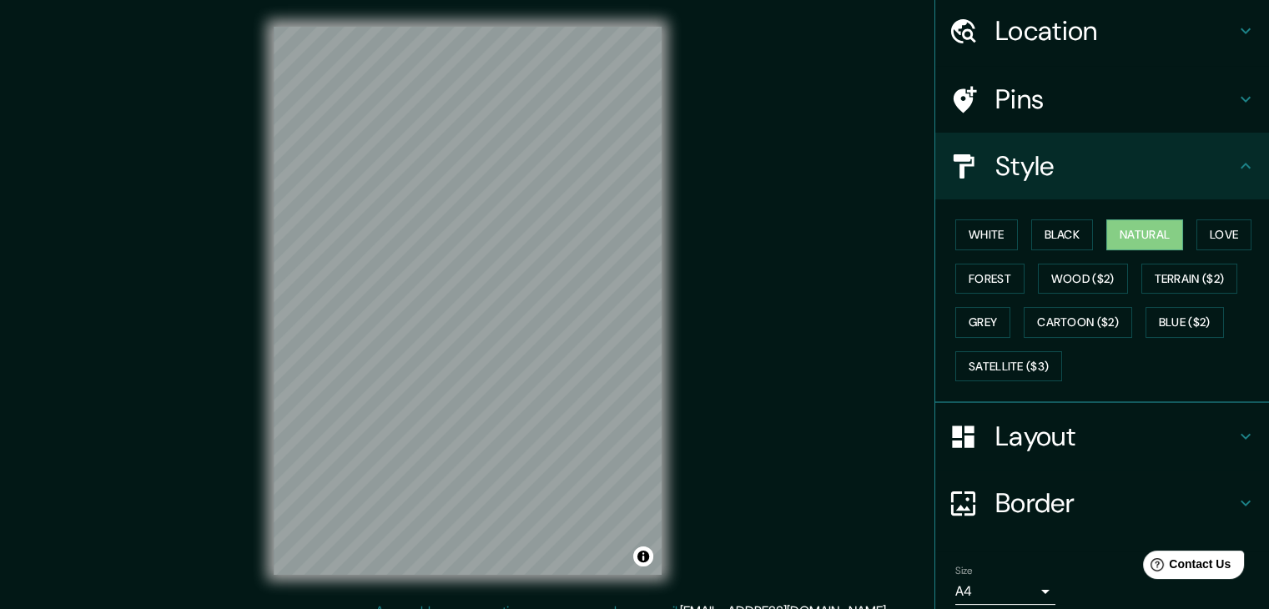
scroll to position [120, 0]
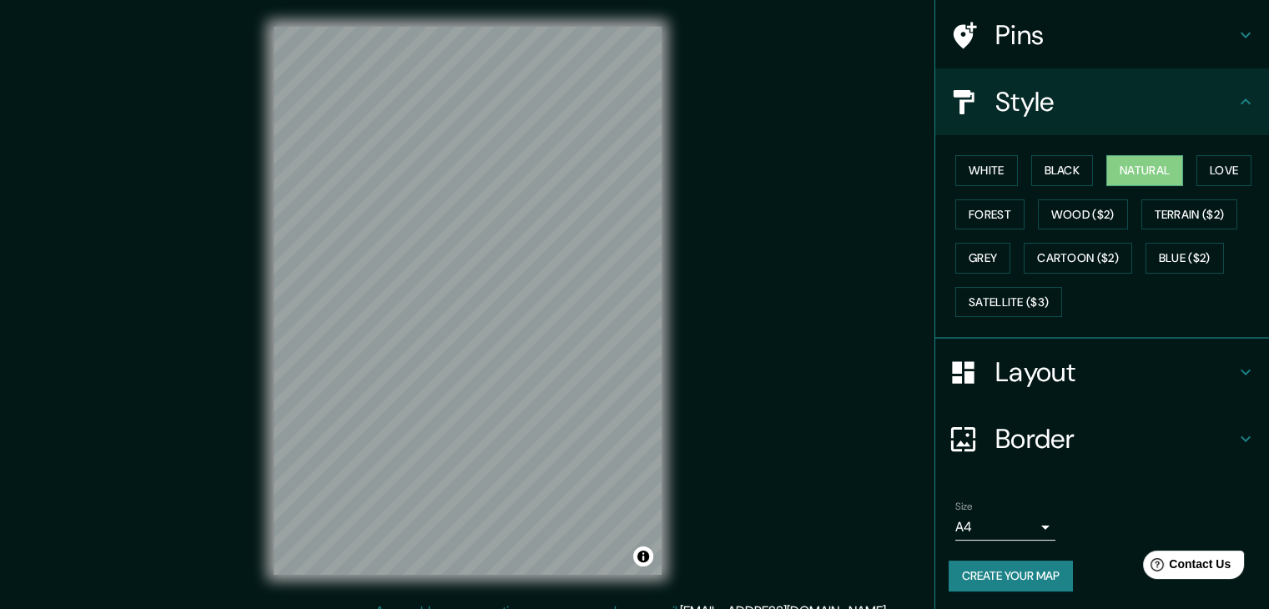
click at [999, 566] on button "Create your map" at bounding box center [1011, 576] width 124 height 31
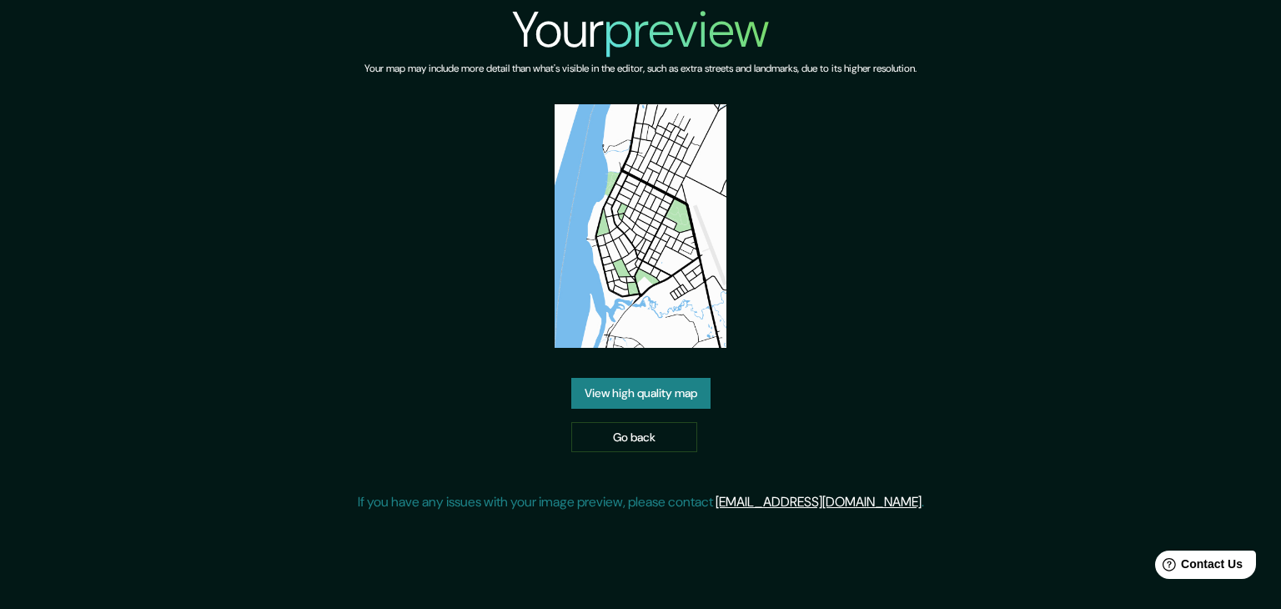
drag, startPoint x: 638, startPoint y: 211, endPoint x: 617, endPoint y: 333, distance: 123.6
click at [601, 328] on img at bounding box center [641, 226] width 173 height 244
click at [642, 394] on link "View high quality map" at bounding box center [640, 393] width 139 height 31
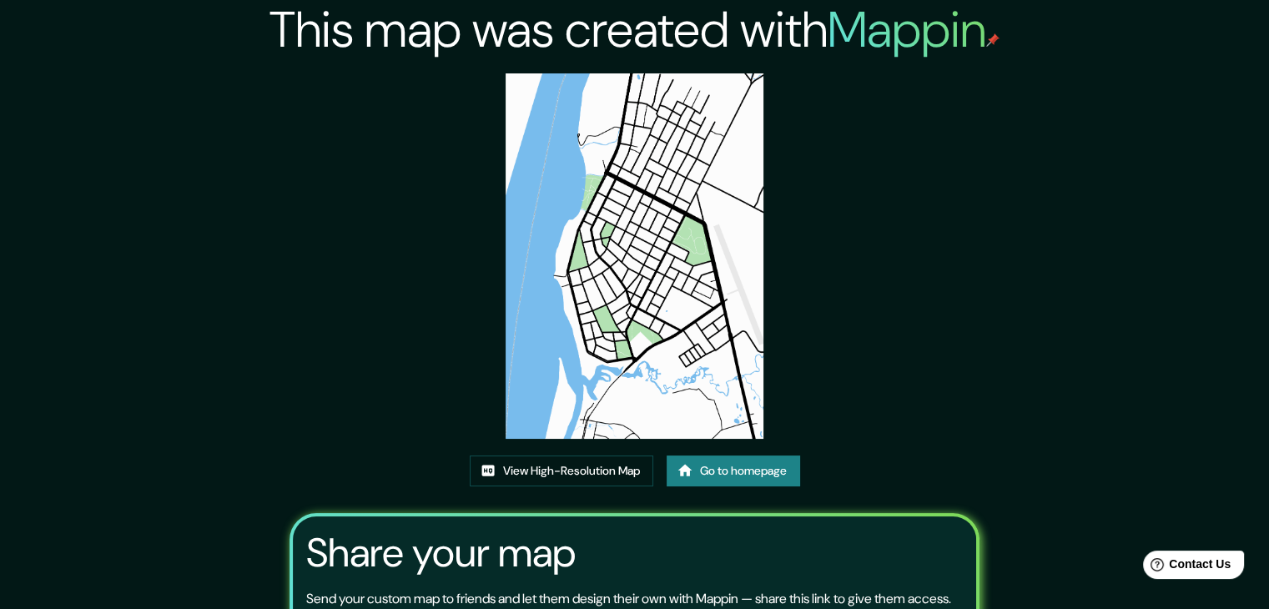
click at [676, 381] on img at bounding box center [635, 255] width 259 height 365
click at [596, 475] on link "View High-Resolution Map" at bounding box center [562, 470] width 184 height 31
click at [908, 255] on div "This map was created with Mappin View High-Resolution Map Go to homepage Share …" at bounding box center [634, 381] width 730 height 762
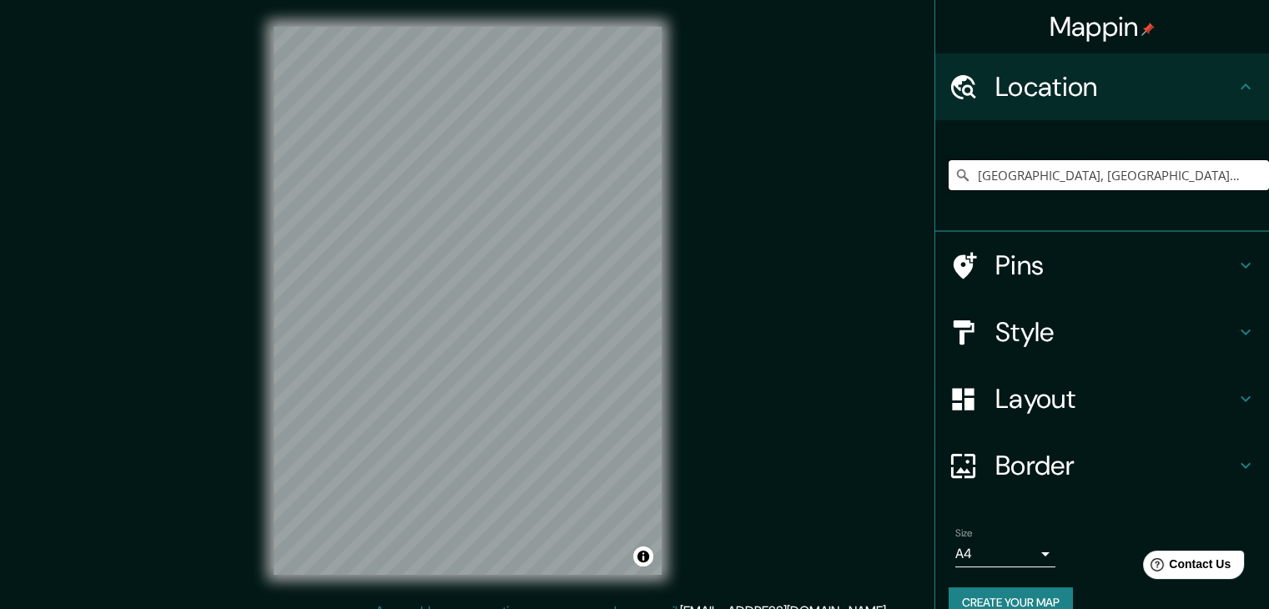
click at [1050, 178] on input "[GEOGRAPHIC_DATA], [GEOGRAPHIC_DATA], [GEOGRAPHIC_DATA], [GEOGRAPHIC_DATA]" at bounding box center [1109, 175] width 320 height 30
drag, startPoint x: 1051, startPoint y: 178, endPoint x: 1281, endPoint y: 218, distance: 232.9
click at [1268, 219] on html "Mappin Location [GEOGRAPHIC_DATA], [GEOGRAPHIC_DATA], [GEOGRAPHIC_DATA], [GEOGR…" at bounding box center [634, 304] width 1269 height 609
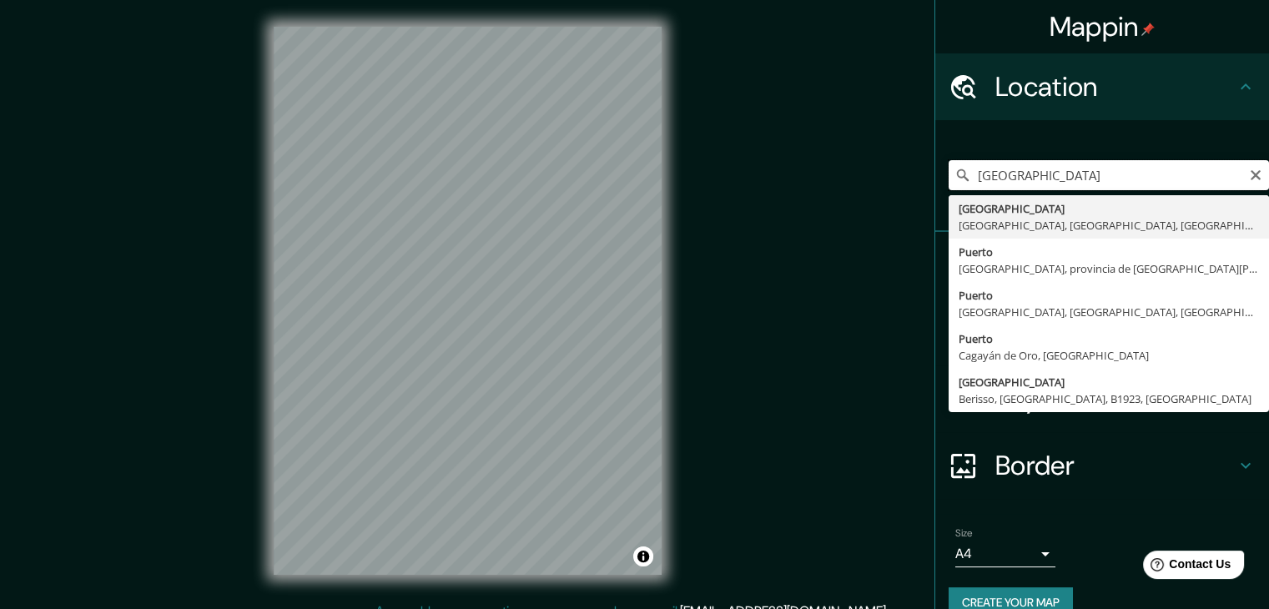
type input "[GEOGRAPHIC_DATA], [GEOGRAPHIC_DATA], [GEOGRAPHIC_DATA], [GEOGRAPHIC_DATA]"
